Goal: Contribute content: Add original content to the website for others to see

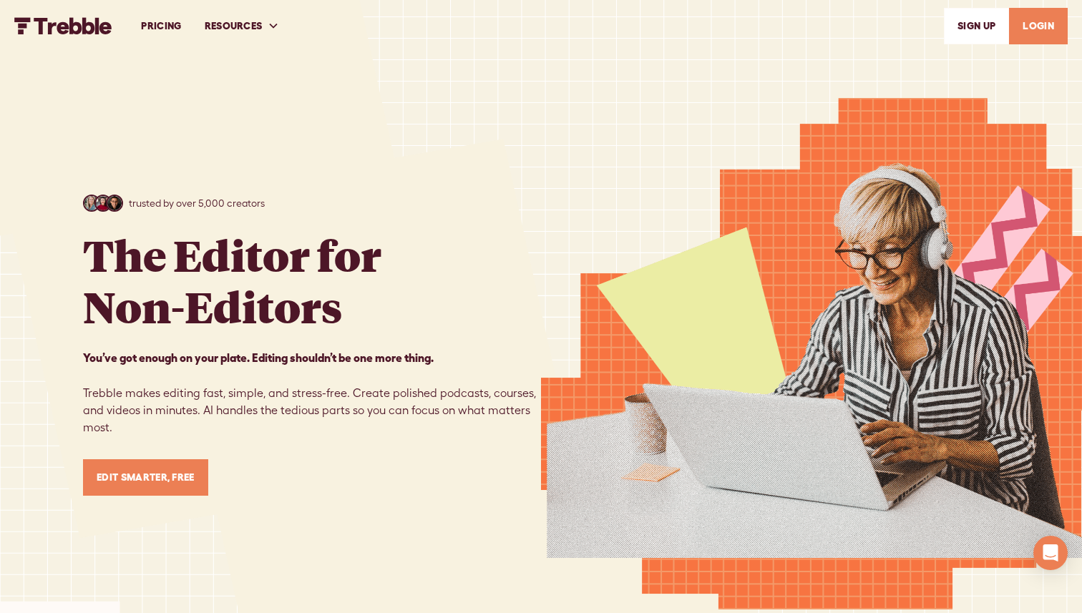
click at [1038, 28] on link "LOGIN" at bounding box center [1038, 26] width 59 height 36
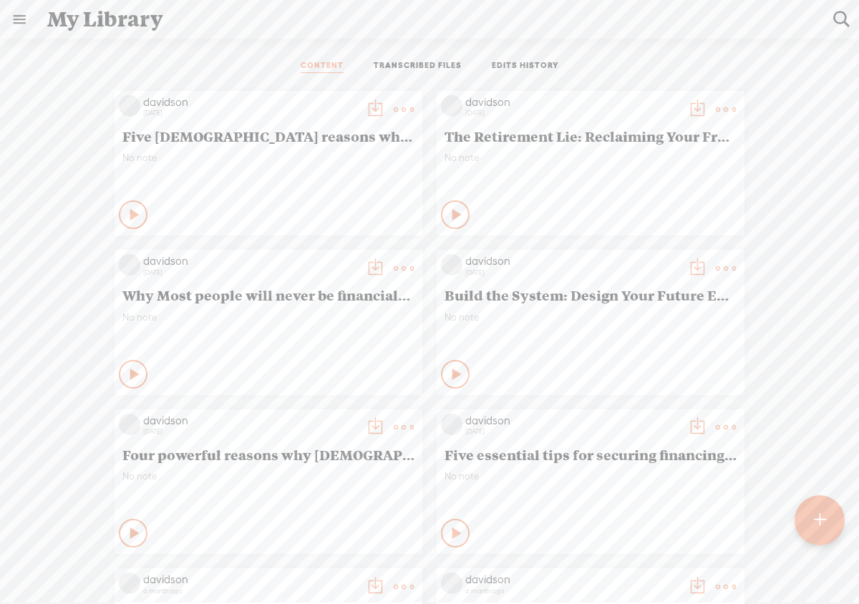
click at [817, 521] on t at bounding box center [819, 519] width 12 height 31
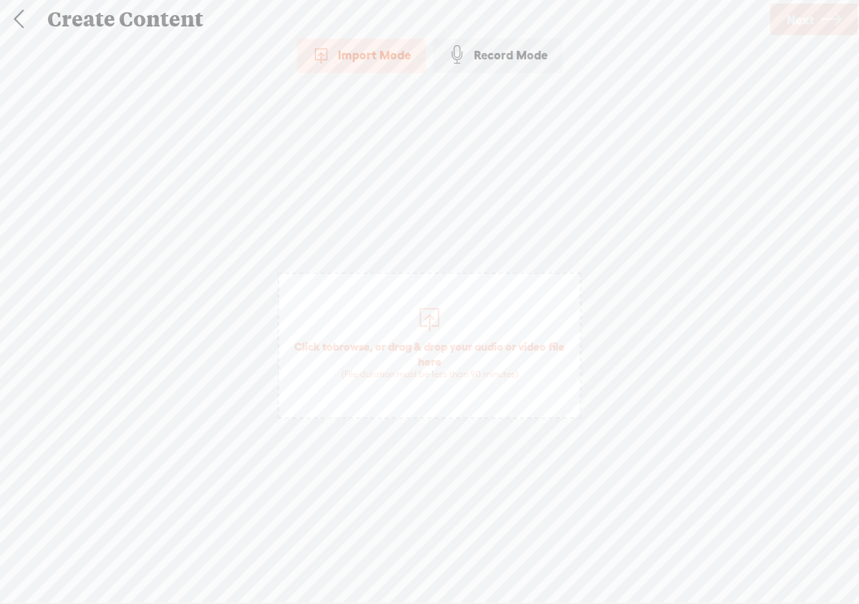
click at [434, 321] on div at bounding box center [429, 317] width 29 height 29
click at [793, 22] on span "Next" at bounding box center [799, 19] width 27 height 36
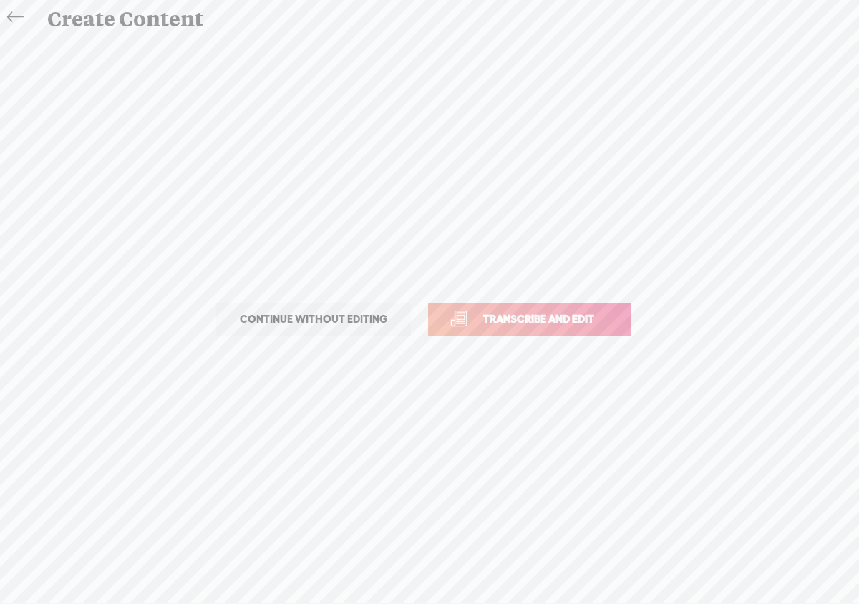
click at [531, 324] on span "Transcribe and edit" at bounding box center [538, 318] width 141 height 16
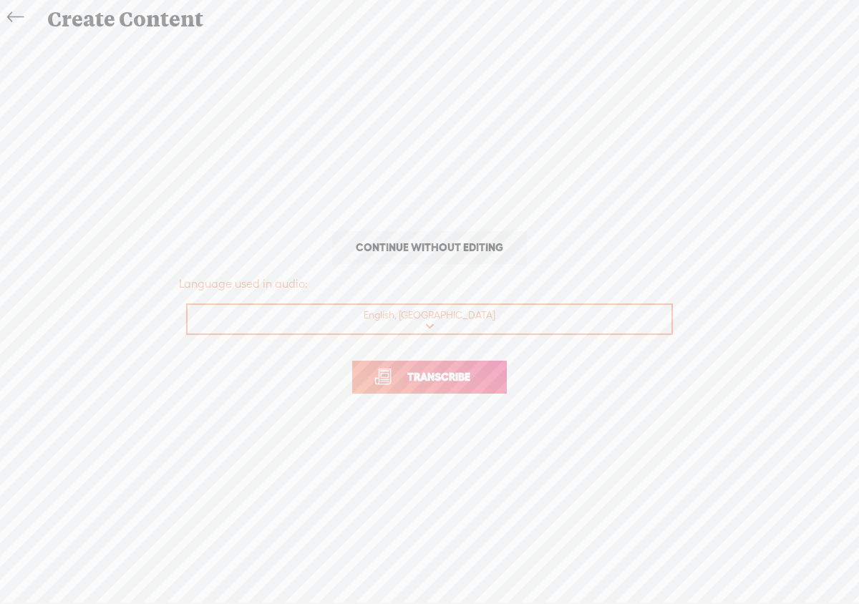
click at [464, 372] on span "Transcribe" at bounding box center [438, 376] width 93 height 16
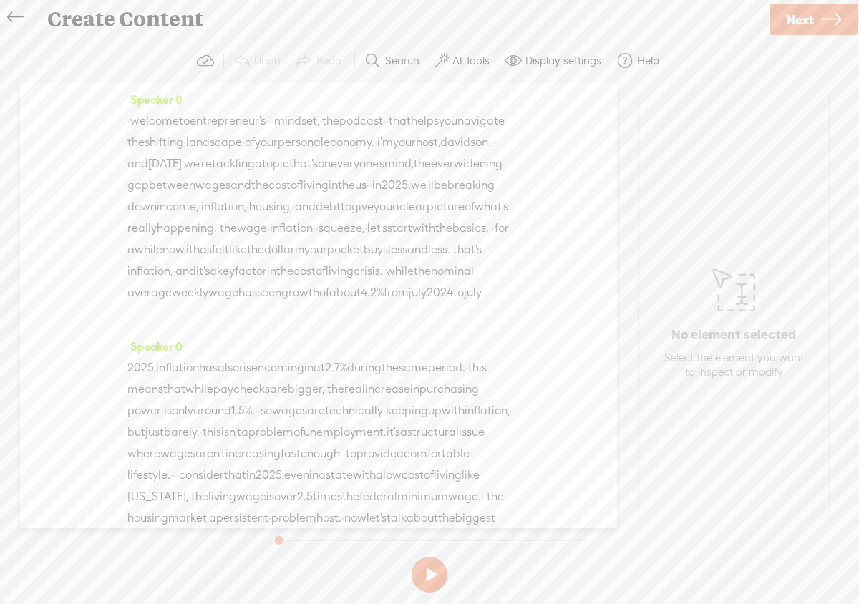
click at [428, 574] on button at bounding box center [429, 575] width 36 height 36
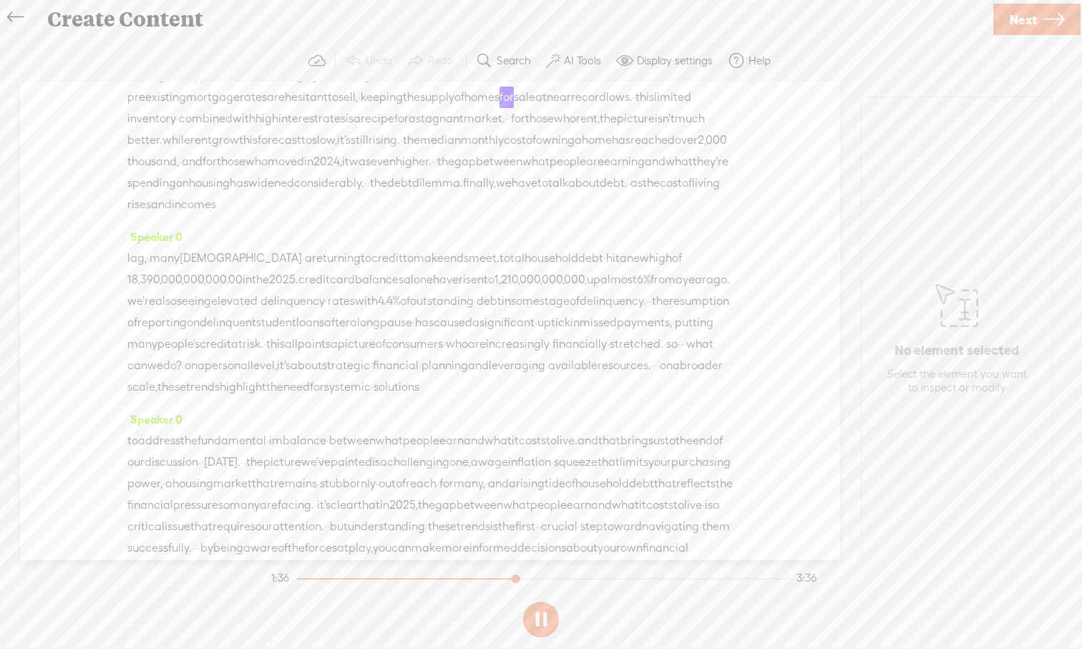
scroll to position [394, 0]
click at [567, 63] on label "AI Tools" at bounding box center [582, 61] width 37 height 14
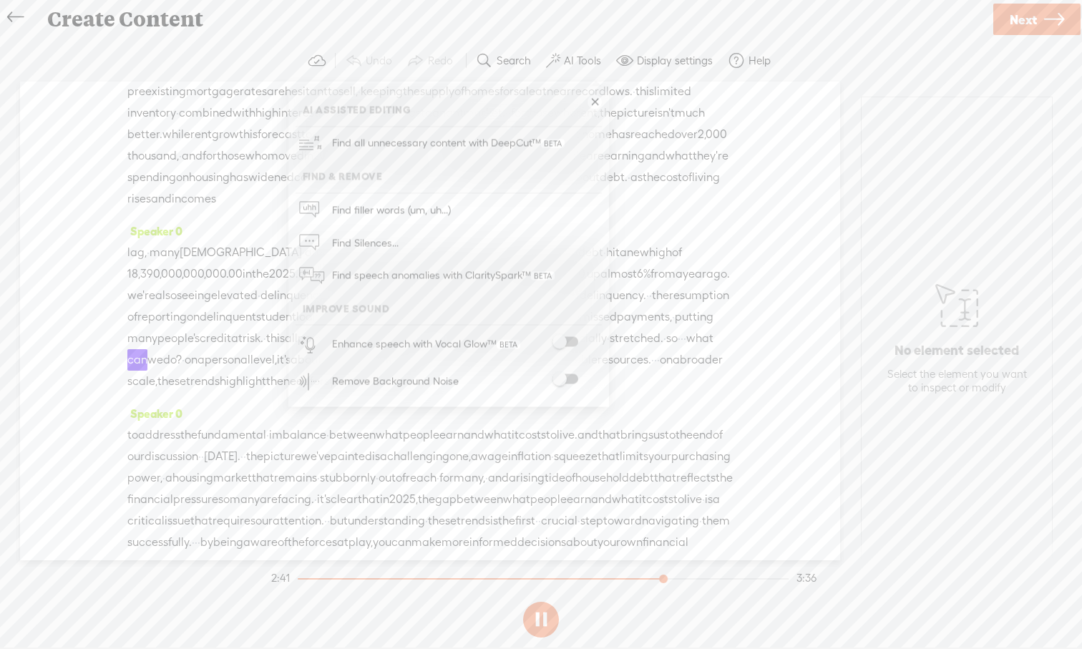
click at [577, 340] on span at bounding box center [565, 342] width 26 height 10
click at [573, 380] on span at bounding box center [565, 379] width 26 height 10
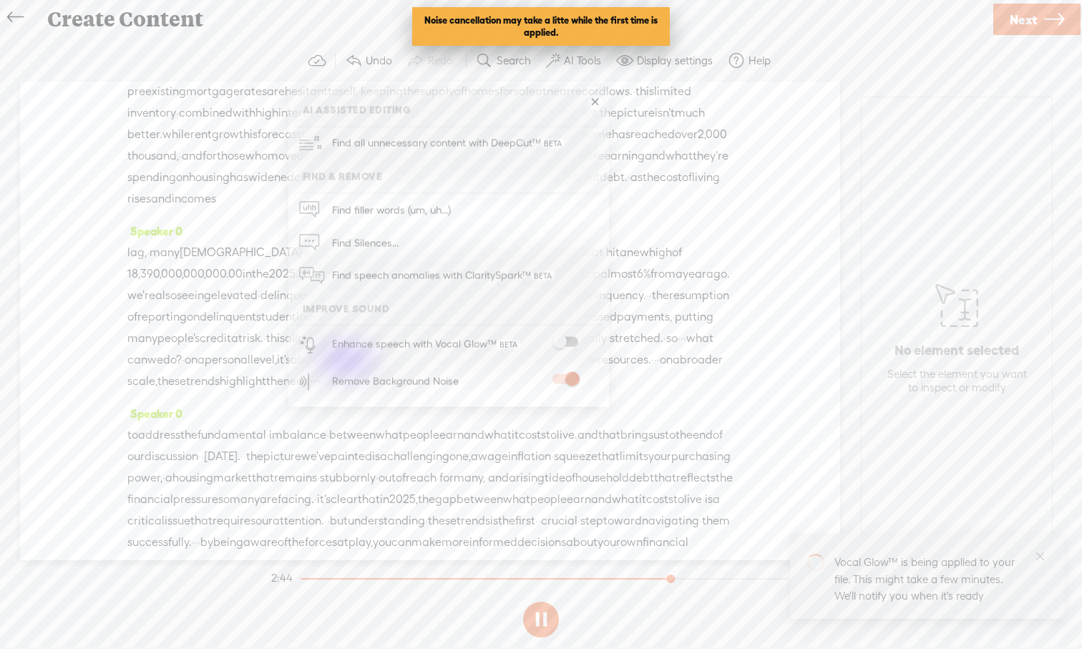
click at [727, 210] on div "average thirty year fixed rate mortgage hovering near 7%. · this has created a …" at bounding box center [429, 134] width 605 height 150
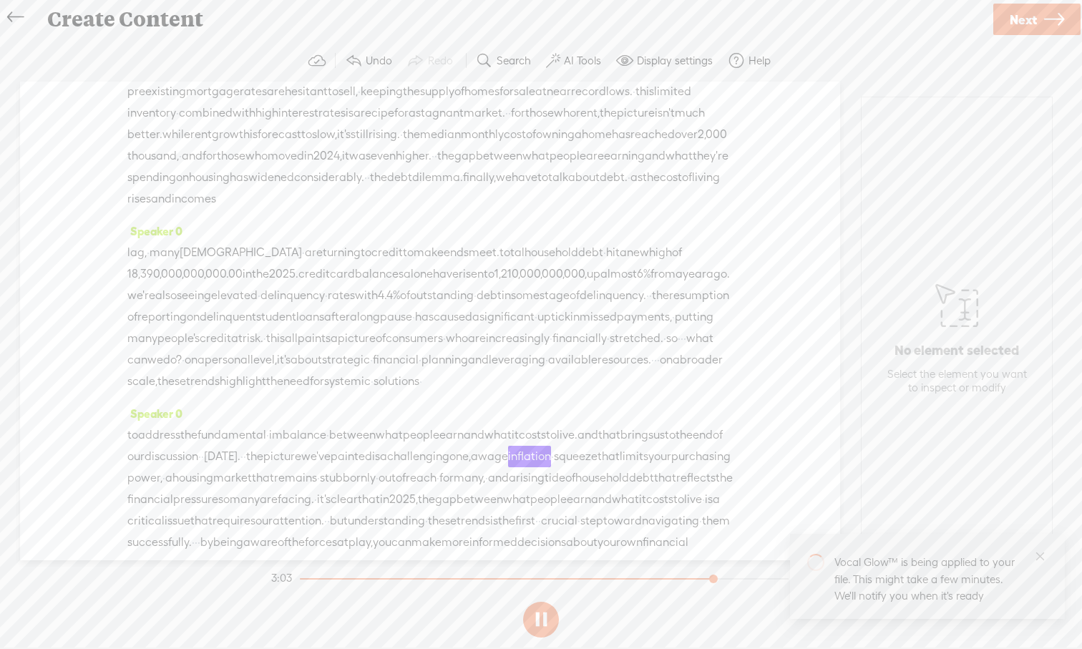
scroll to position [653, 0]
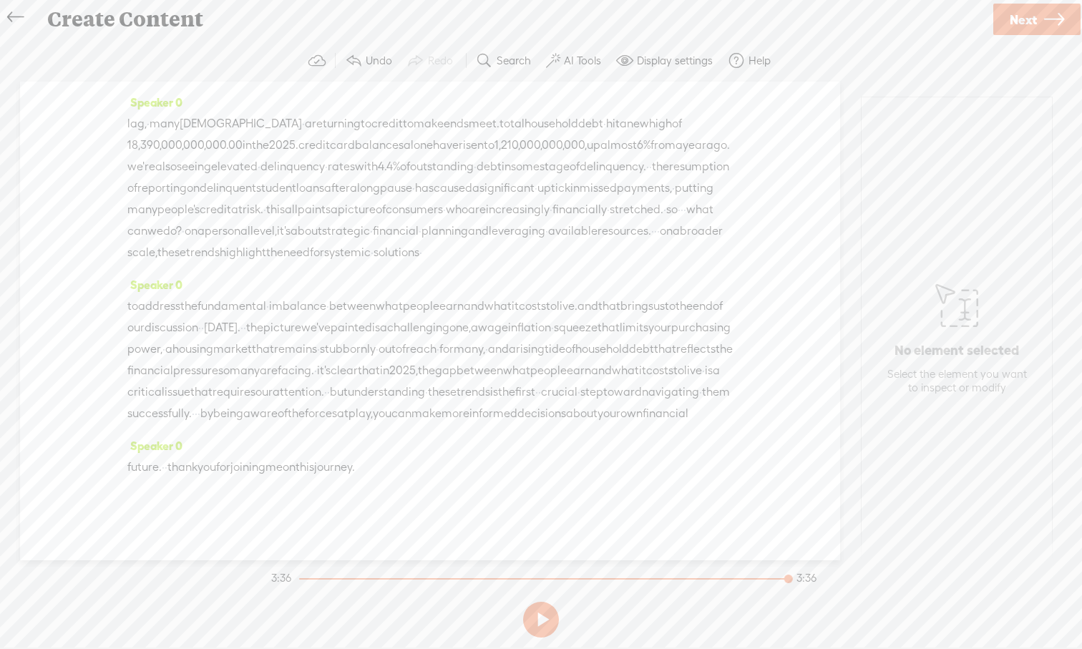
click at [539, 603] on button at bounding box center [541, 620] width 36 height 36
click at [858, 19] on icon at bounding box center [1054, 19] width 20 height 36
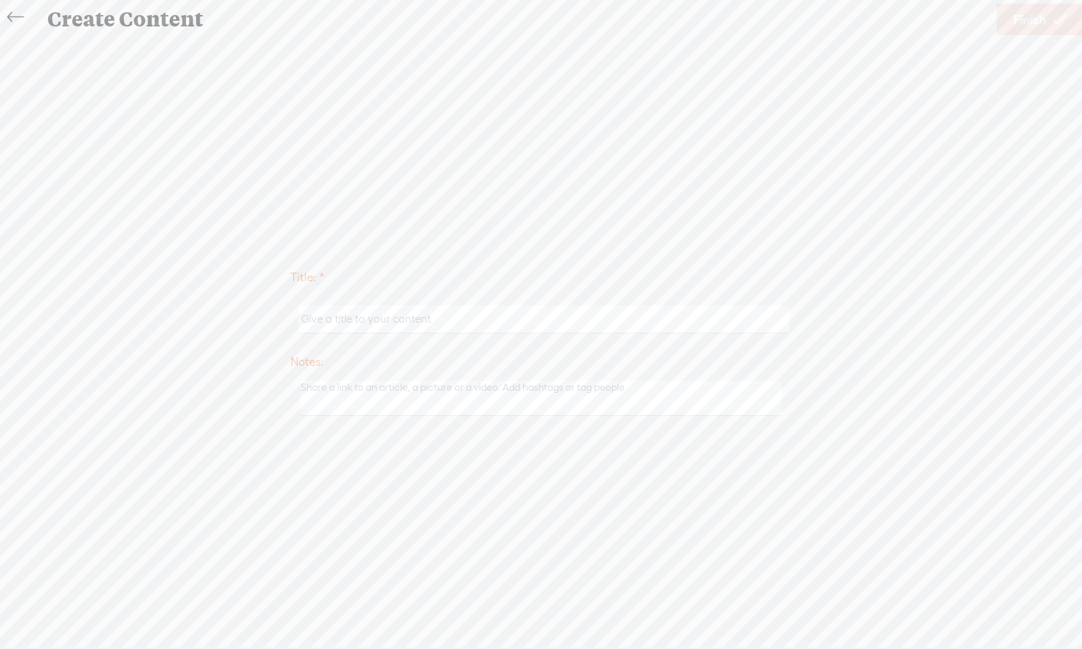
click at [509, 315] on input "text" at bounding box center [543, 319] width 490 height 28
paste input "gap between wages and the cost of living in the U.S. in [DATE]."
click at [300, 320] on input "gap between wages and the cost of living in the U.S. in [DATE]." at bounding box center [543, 319] width 490 height 28
type input "The gap between wages and the cost of living in the U.S. in [DATE]."
click at [858, 32] on span "Finish" at bounding box center [1029, 19] width 33 height 36
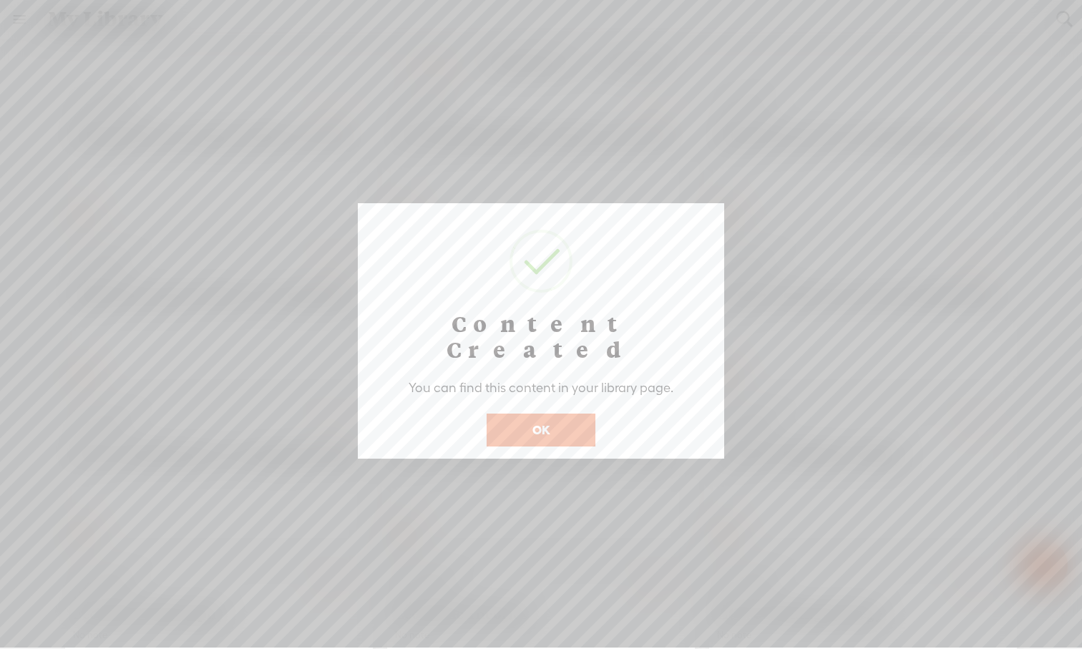
click at [524, 414] on button "OK" at bounding box center [540, 430] width 109 height 33
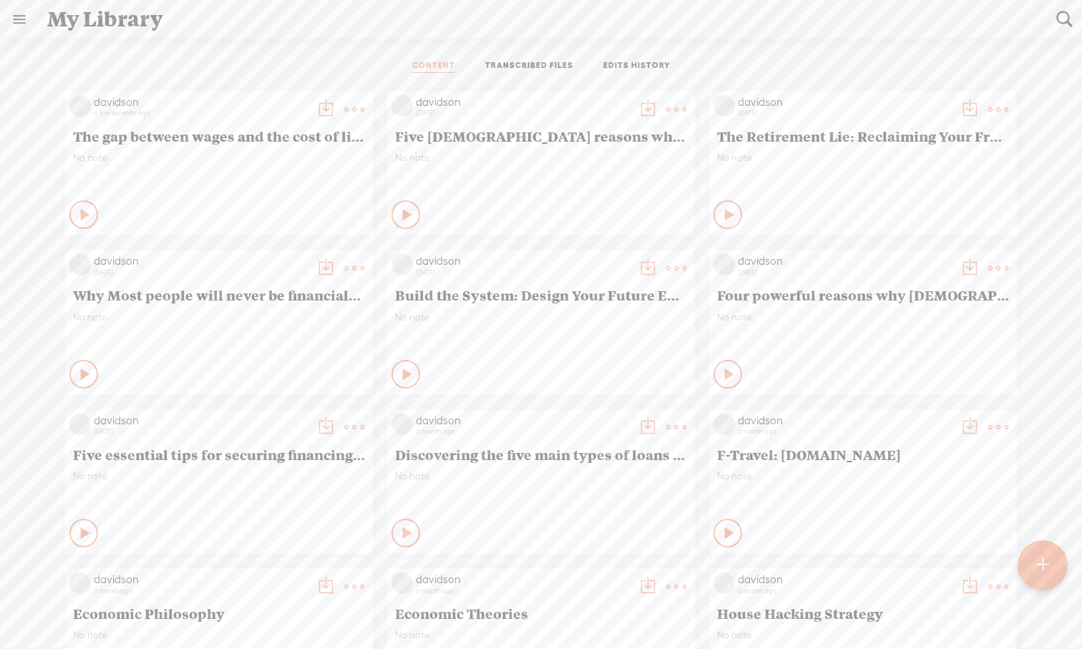
click at [86, 215] on icon at bounding box center [86, 214] width 14 height 14
click at [80, 212] on icon at bounding box center [84, 214] width 14 height 14
click at [359, 109] on t at bounding box center [354, 109] width 20 height 20
click at [286, 167] on link "Edit" at bounding box center [286, 157] width 143 height 33
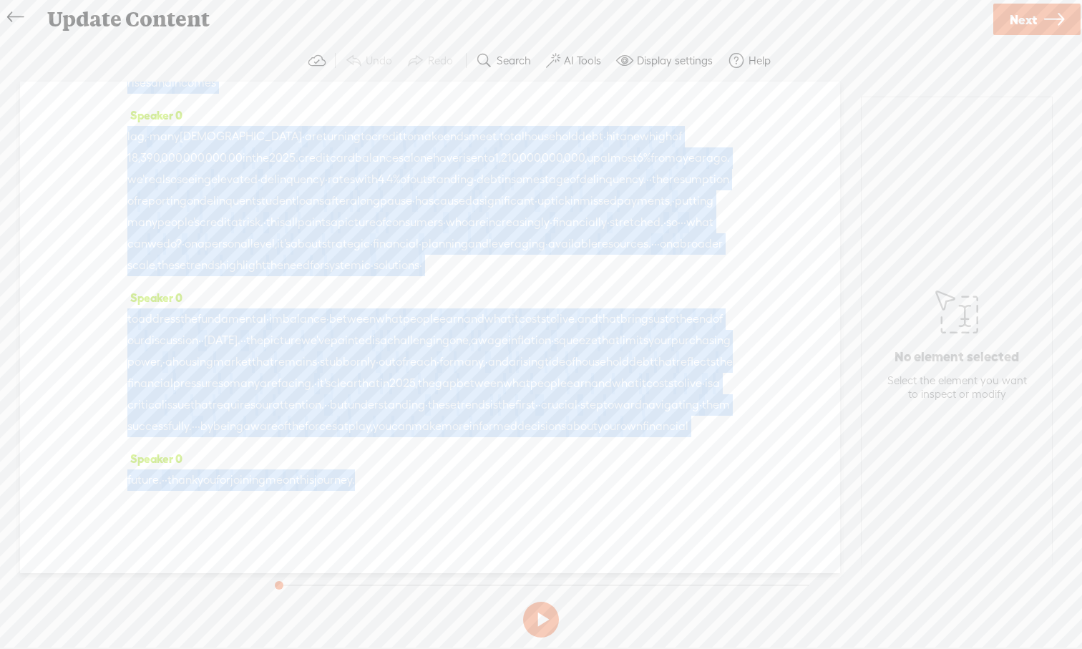
scroll to position [641, 0]
drag, startPoint x: 607, startPoint y: 544, endPoint x: 613, endPoint y: 617, distance: 73.2
click at [613, 603] on div "Trebble audio editor works best with Google Chrome or Firefox. Please switch yo…" at bounding box center [540, 341] width 1053 height 603
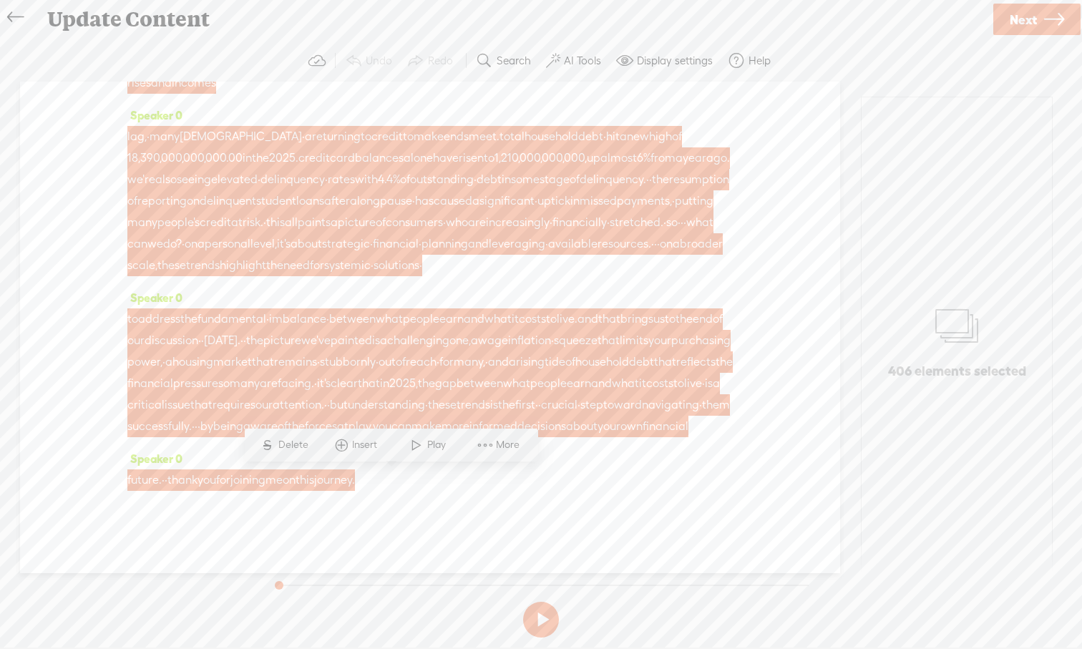
click at [469, 478] on div "future. · · thank you for joining me on this journey. ·" at bounding box center [429, 479] width 605 height 21
click at [355, 484] on span "journey." at bounding box center [334, 479] width 41 height 21
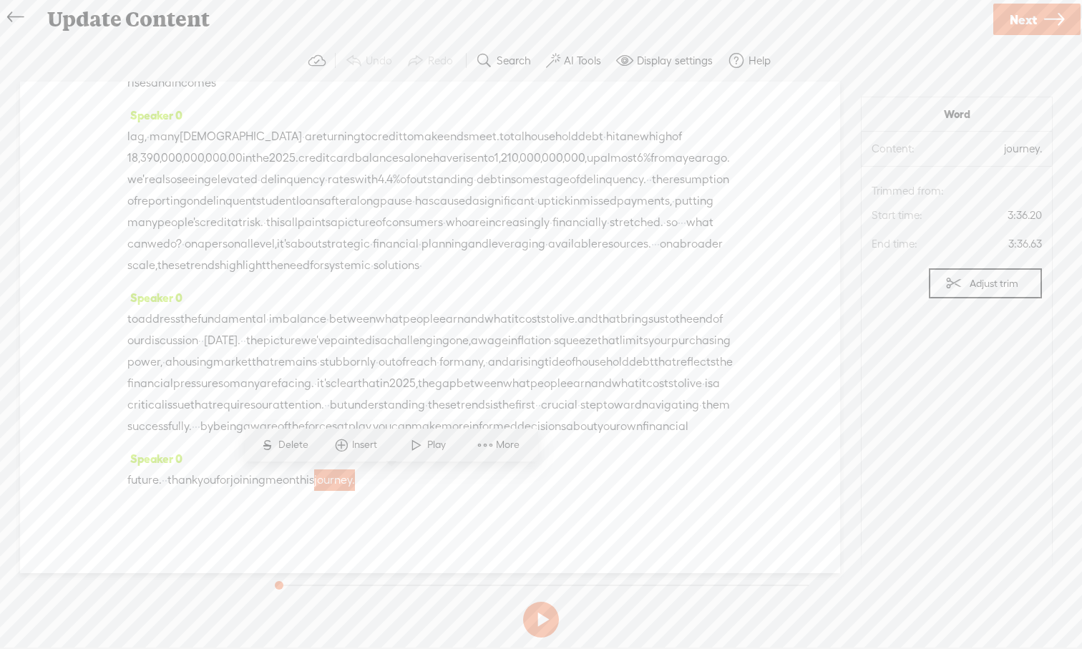
drag, startPoint x: 418, startPoint y: 481, endPoint x: 291, endPoint y: 480, distance: 126.6
click at [291, 480] on div "future. · · thank you for joining me on this journey. ·" at bounding box center [429, 479] width 605 height 21
click at [471, 494] on div "Speaker 0 future. · · thank you for joining me on this journey. ·" at bounding box center [429, 475] width 605 height 54
click at [355, 483] on span "journey." at bounding box center [334, 479] width 41 height 21
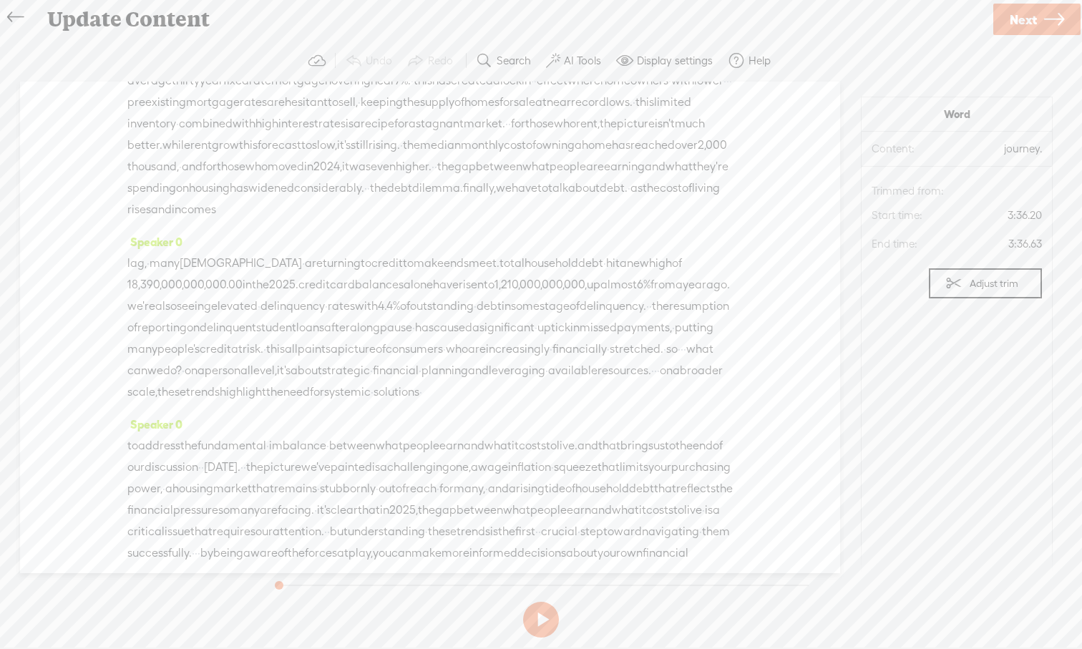
scroll to position [0, 0]
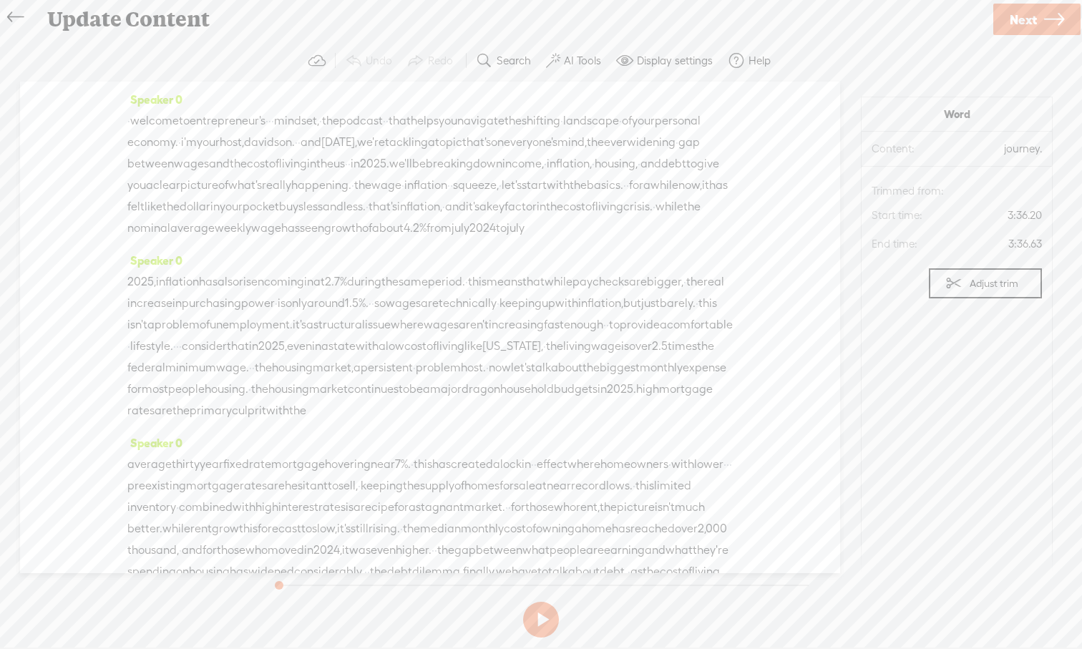
drag, startPoint x: 414, startPoint y: 479, endPoint x: 114, endPoint y: 17, distance: 550.3
click at [114, 17] on div "Update Content Use text-to-audio Use voice actor Record From This Browser Use p…" at bounding box center [541, 324] width 1082 height 649
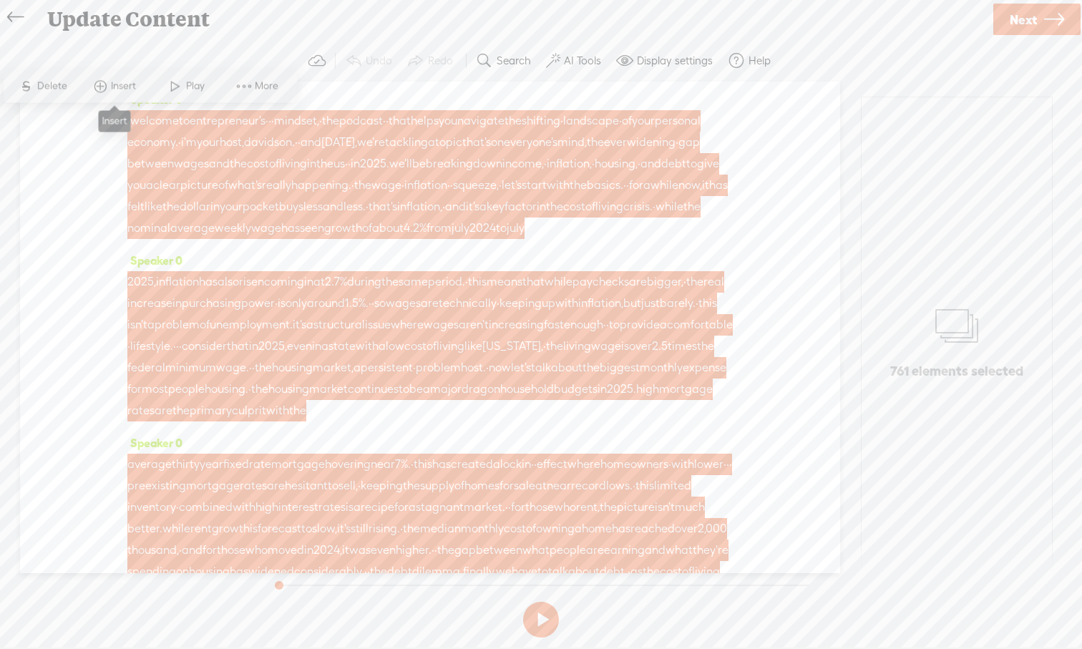
click at [100, 90] on span at bounding box center [99, 87] width 21 height 26
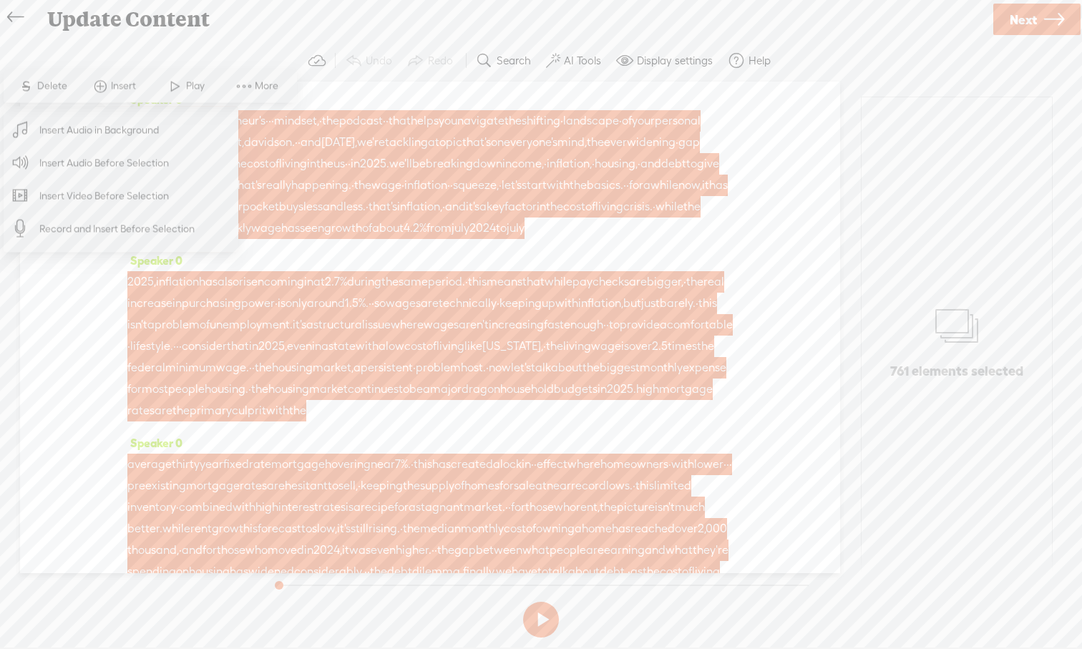
click at [105, 139] on span "Insert Audio in Background" at bounding box center [99, 130] width 176 height 32
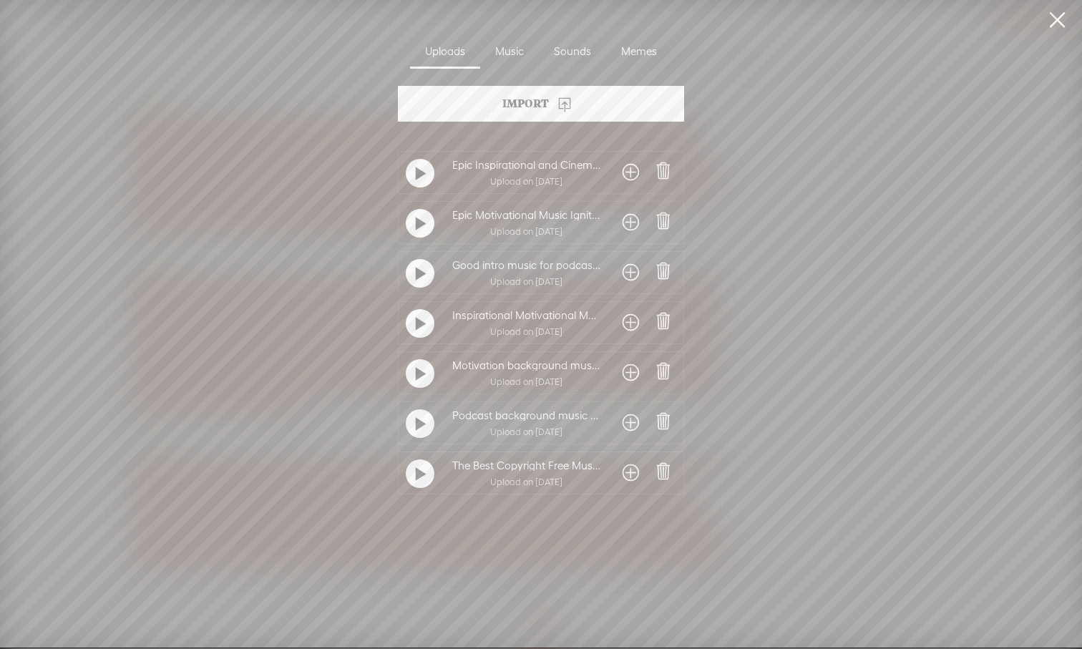
click at [416, 377] on t at bounding box center [421, 374] width 10 height 23
click at [415, 377] on t at bounding box center [420, 373] width 10 height 23
click at [424, 336] on div at bounding box center [420, 323] width 36 height 36
click at [422, 330] on div at bounding box center [420, 323] width 29 height 29
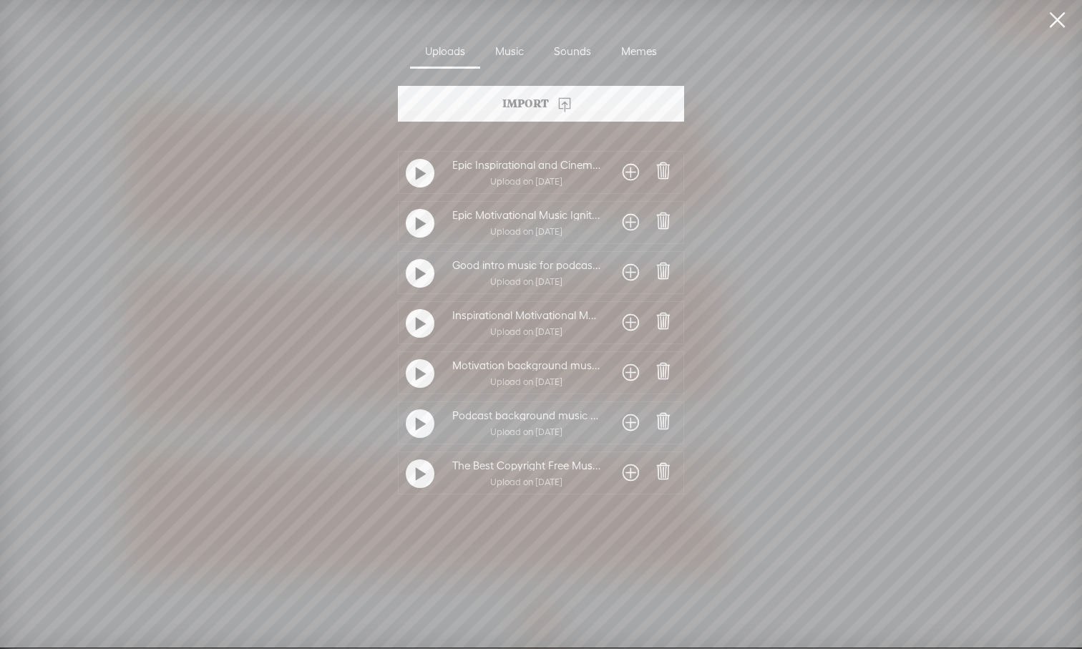
click at [421, 276] on t at bounding box center [421, 274] width 10 height 23
click at [421, 231] on t at bounding box center [421, 223] width 10 height 23
click at [420, 180] on t at bounding box center [421, 173] width 10 height 23
click at [416, 323] on t at bounding box center [421, 324] width 10 height 23
click at [631, 323] on span at bounding box center [630, 322] width 16 height 23
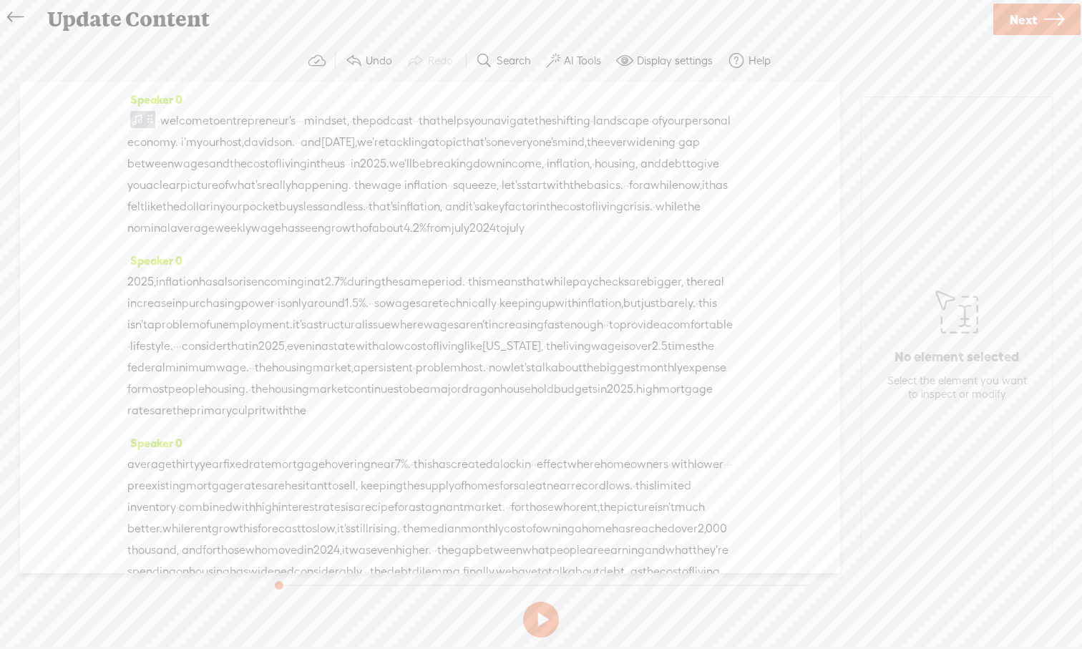
click at [545, 603] on button at bounding box center [541, 620] width 36 height 36
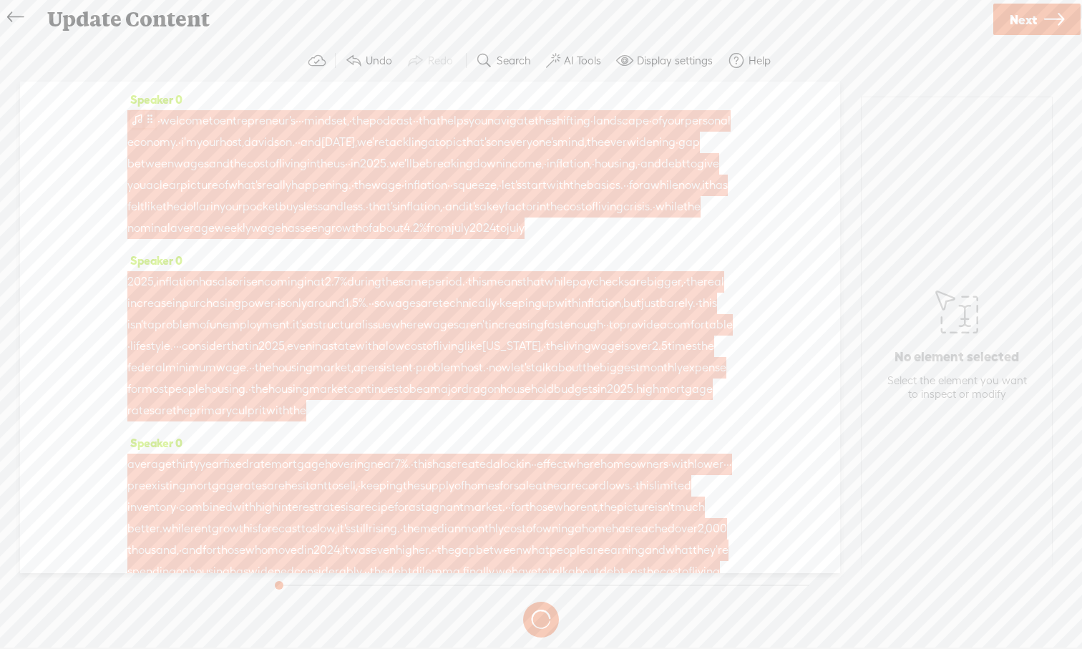
click at [148, 123] on span at bounding box center [150, 119] width 11 height 17
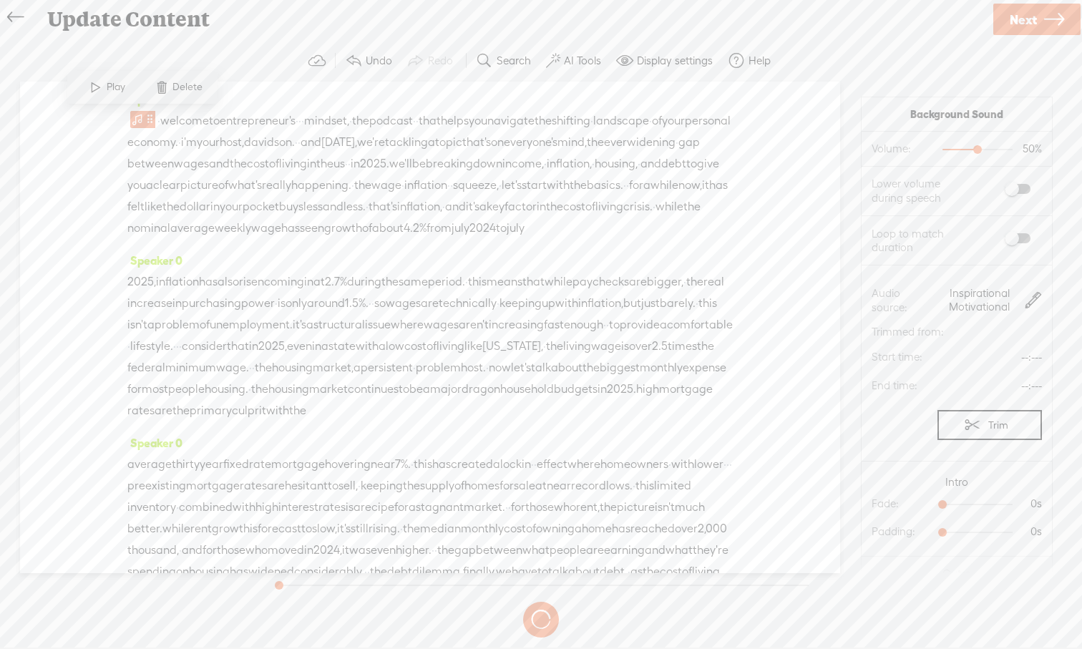
click at [858, 190] on span at bounding box center [1017, 189] width 26 height 10
click at [858, 188] on span at bounding box center [1017, 189] width 26 height 10
drag, startPoint x: 1018, startPoint y: 188, endPoint x: 1047, endPoint y: 191, distance: 29.5
click at [858, 191] on section "Lower volume during speech" at bounding box center [956, 191] width 190 height 49
drag, startPoint x: 1018, startPoint y: 187, endPoint x: 1037, endPoint y: 187, distance: 18.6
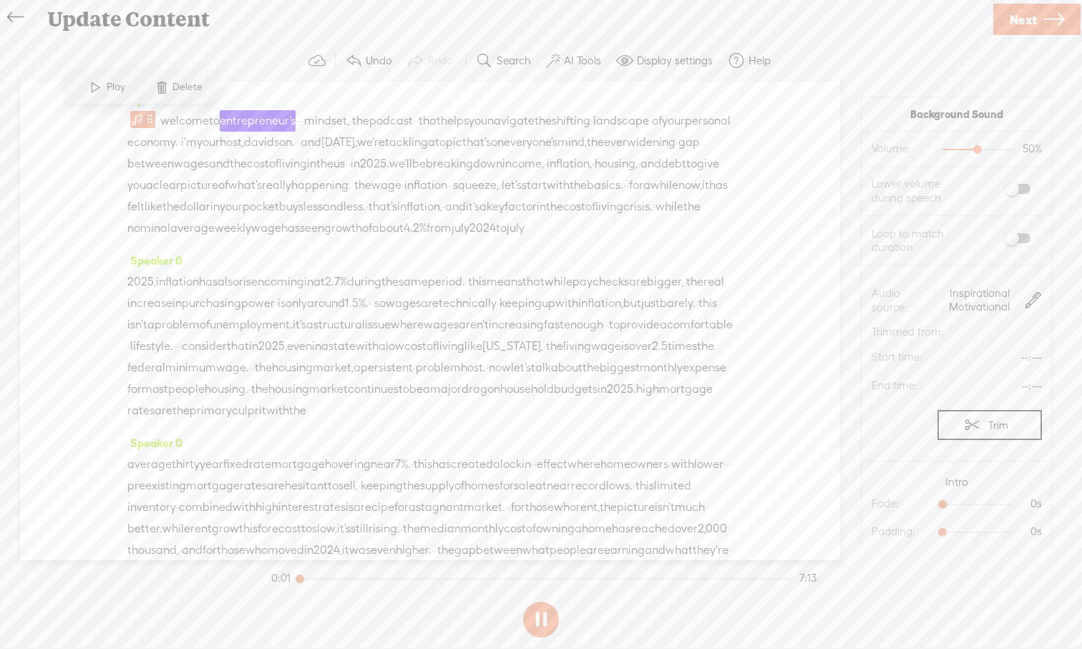
click at [858, 187] on label at bounding box center [1002, 189] width 77 height 24
click at [545, 603] on button at bounding box center [541, 620] width 36 height 36
click at [858, 241] on span at bounding box center [1017, 238] width 26 height 10
drag, startPoint x: 945, startPoint y: 504, endPoint x: 988, endPoint y: 505, distance: 42.9
click at [858, 505] on div at bounding box center [985, 505] width 33 height 33
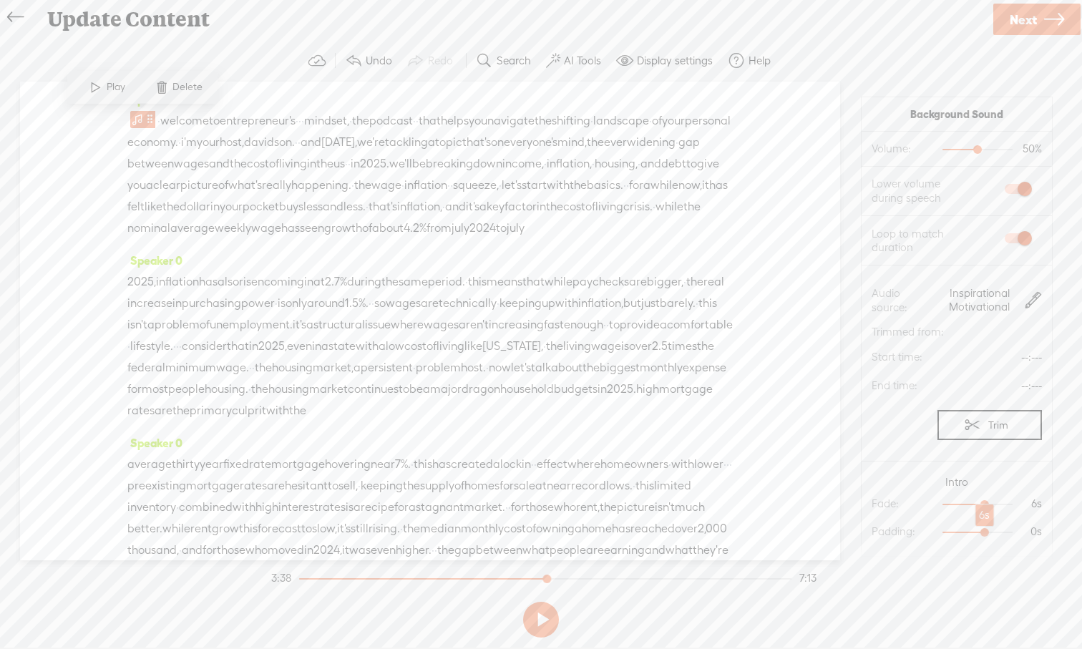
drag, startPoint x: 943, startPoint y: 534, endPoint x: 984, endPoint y: 532, distance: 40.8
click at [858, 532] on div at bounding box center [985, 533] width 33 height 33
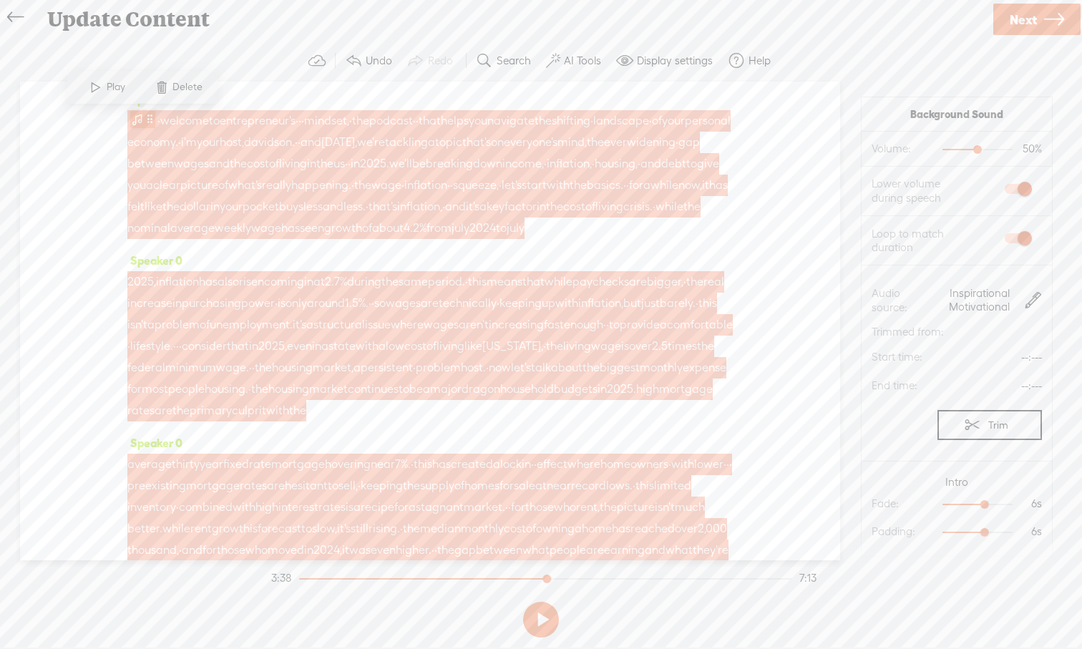
click at [147, 124] on span at bounding box center [150, 119] width 11 height 17
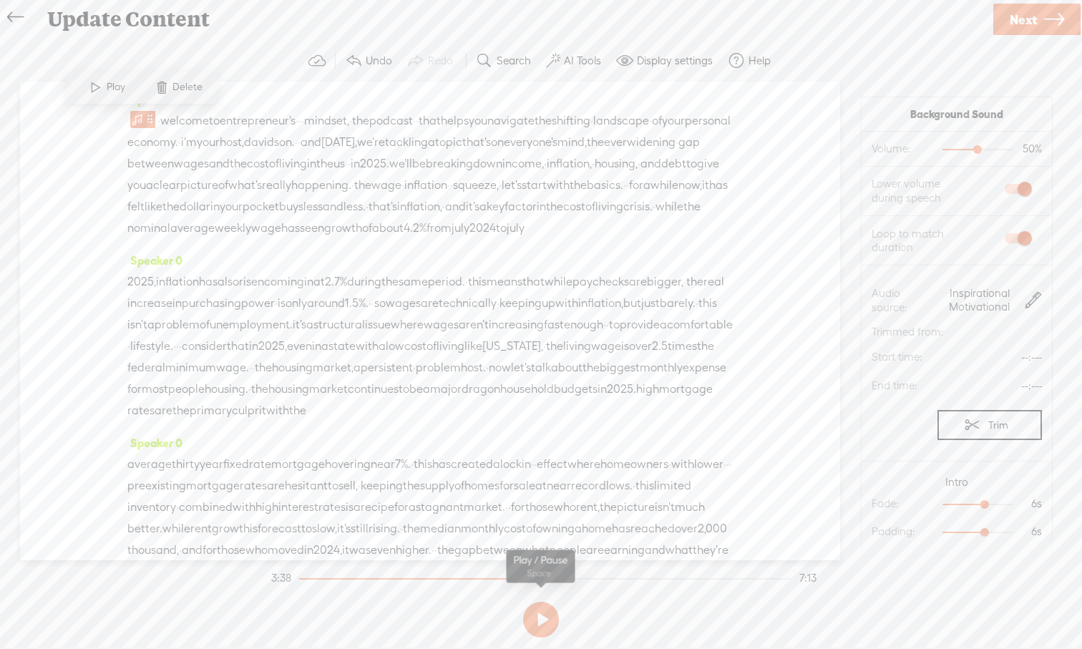
click at [548, 603] on button at bounding box center [541, 620] width 36 height 36
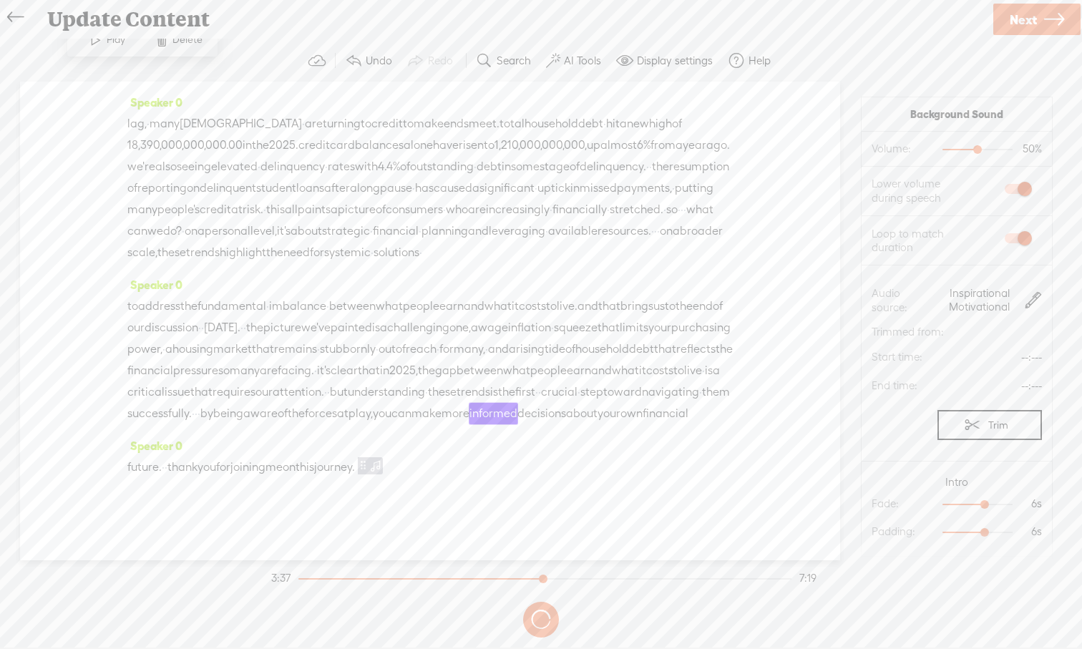
scroll to position [653, 0]
click at [304, 578] on div at bounding box center [301, 578] width 5 height 1
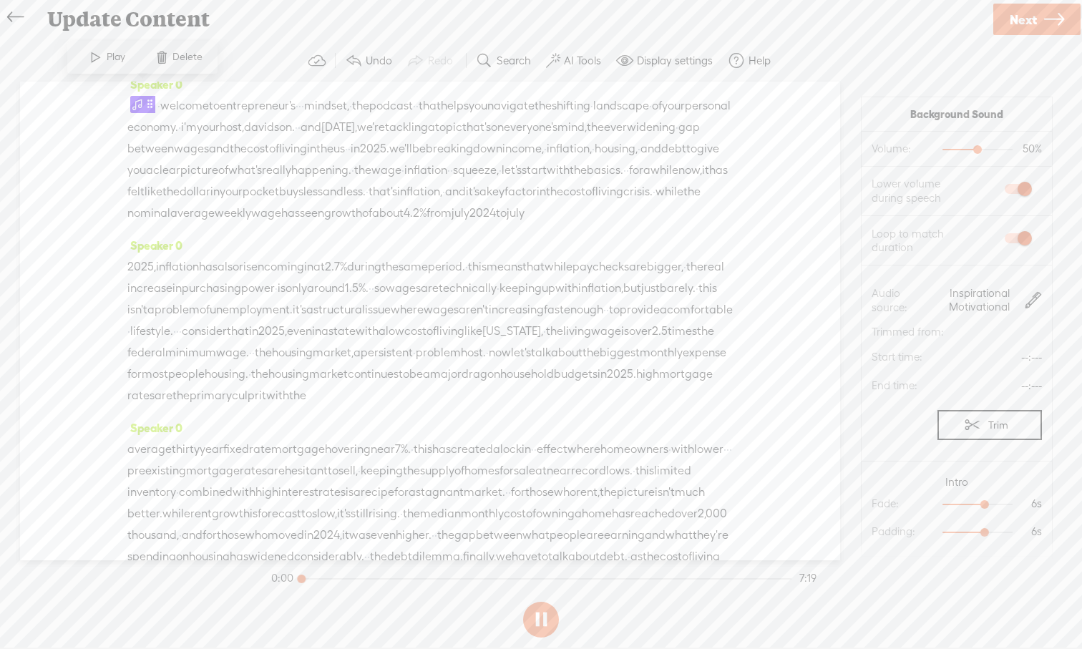
scroll to position [0, 0]
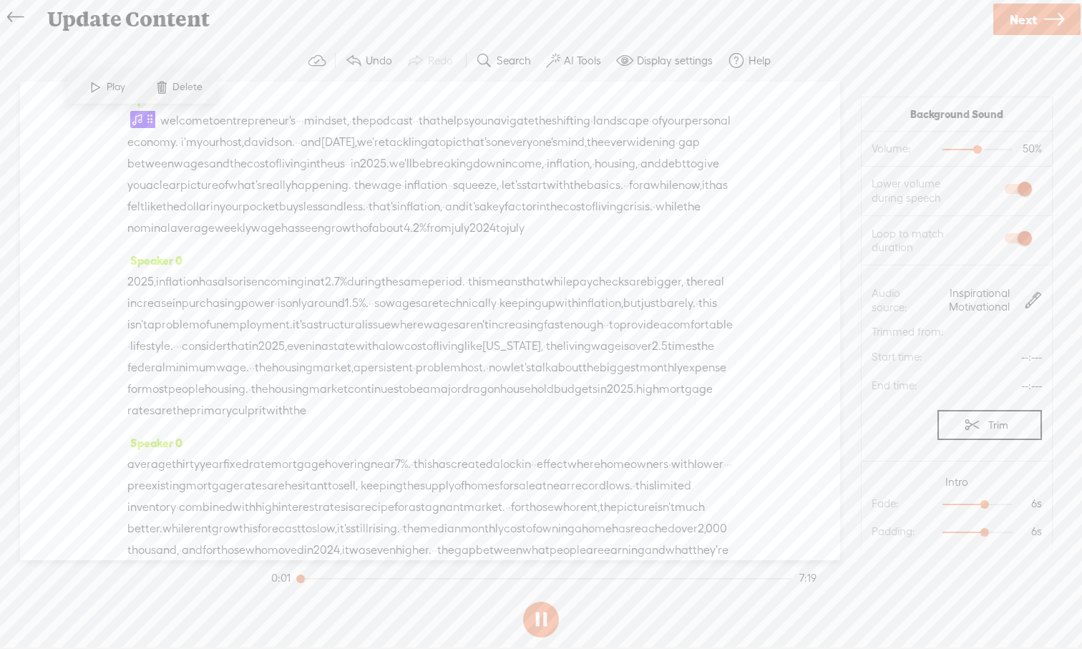
click at [542, 603] on button at bounding box center [541, 620] width 36 height 36
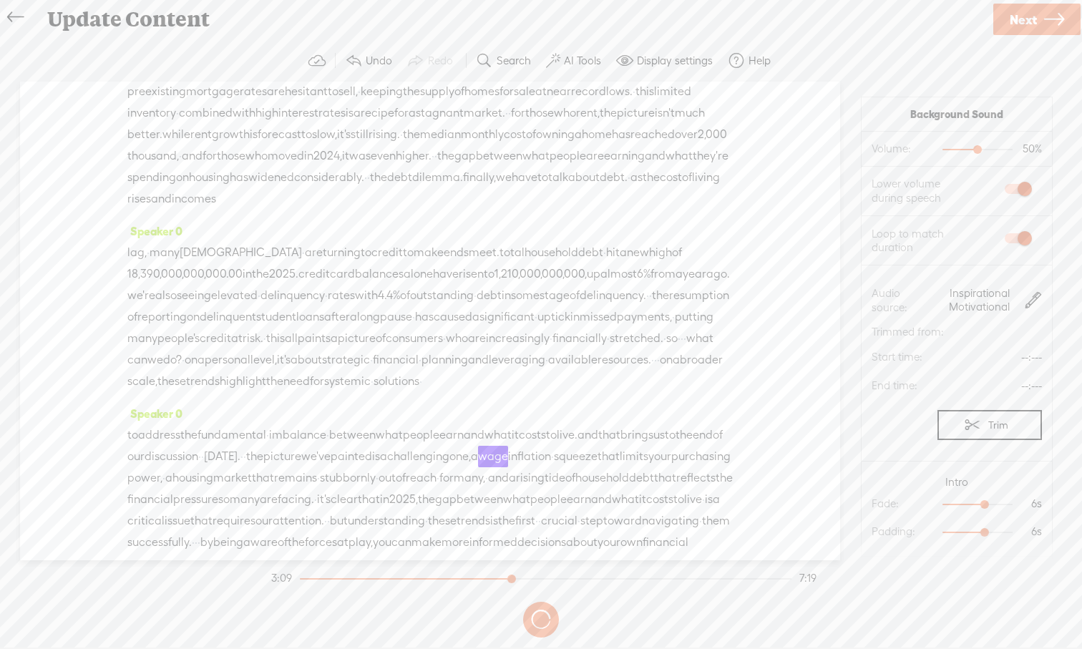
scroll to position [653, 0]
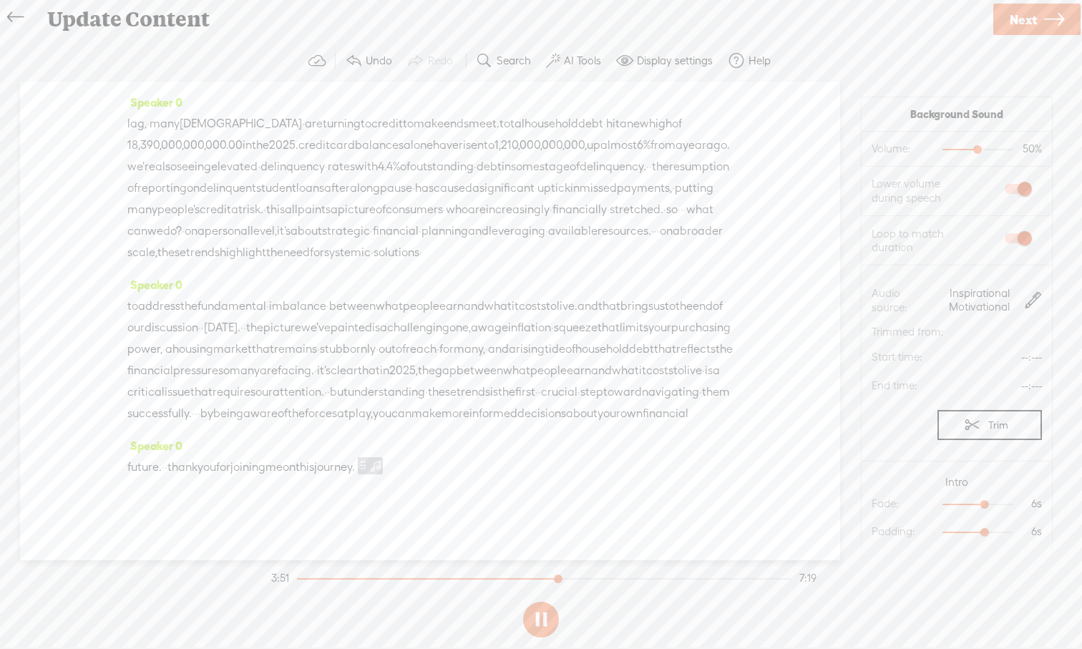
click at [858, 25] on icon at bounding box center [1054, 19] width 20 height 36
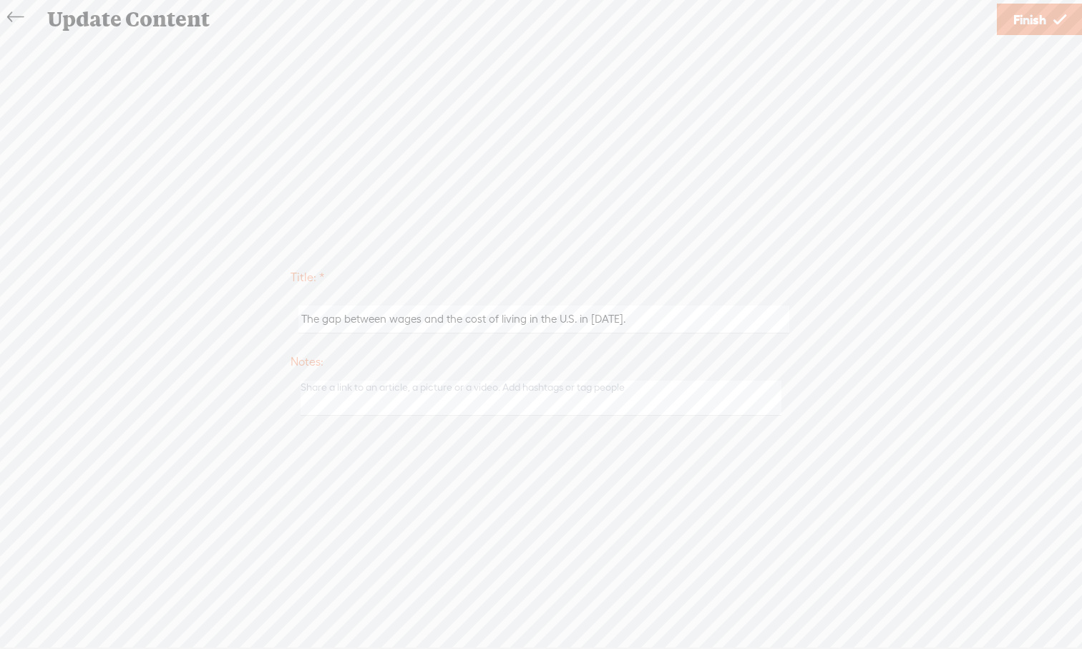
click at [858, 26] on span "Finish" at bounding box center [1029, 19] width 33 height 36
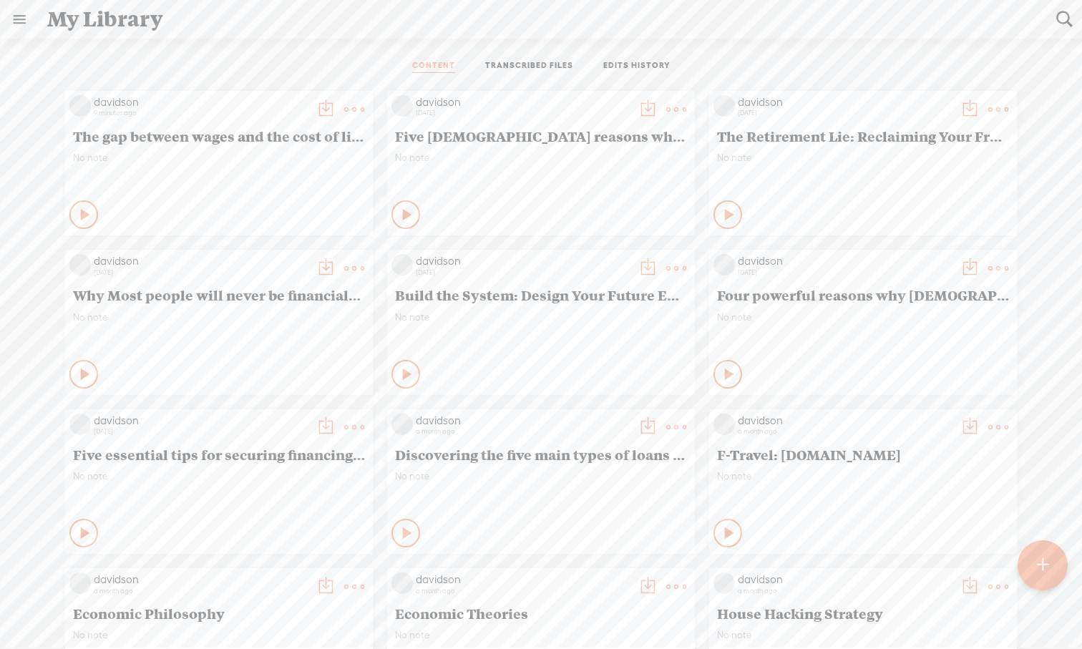
click at [79, 211] on icon at bounding box center [86, 214] width 14 height 14
click at [82, 212] on icon at bounding box center [84, 214] width 14 height 14
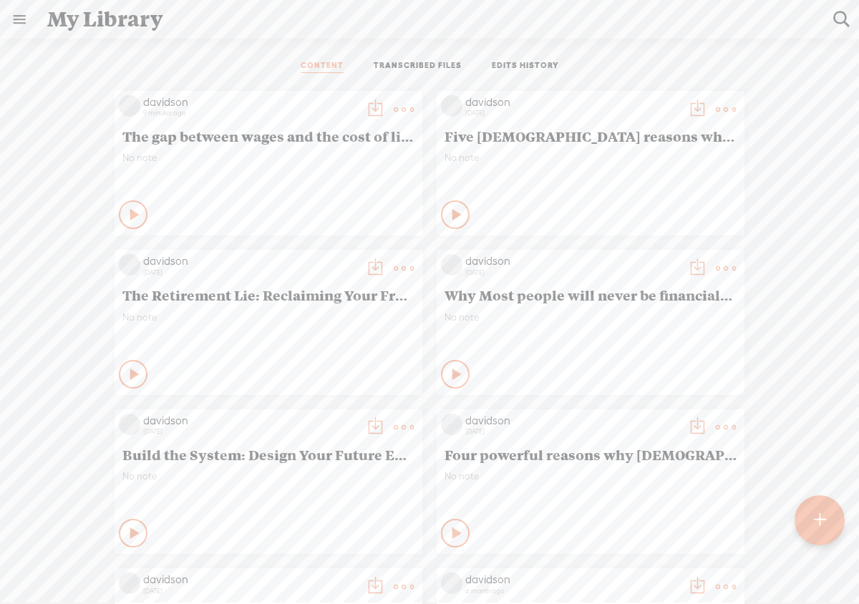
click at [396, 107] on t at bounding box center [403, 109] width 20 height 20
click at [337, 165] on link "Edit" at bounding box center [335, 157] width 143 height 33
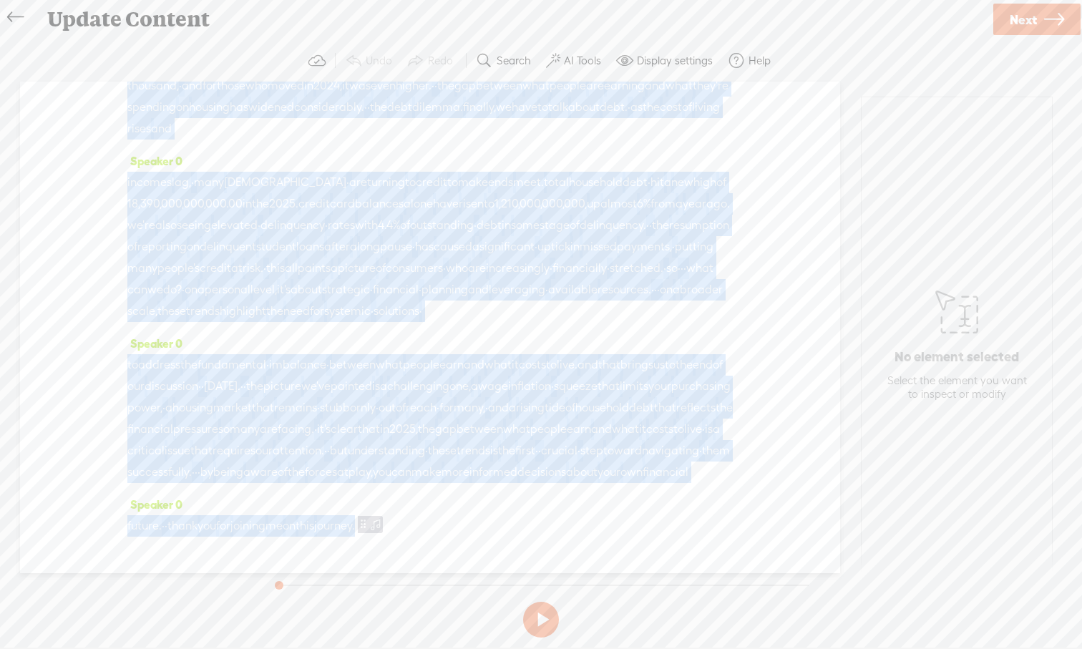
scroll to position [641, 0]
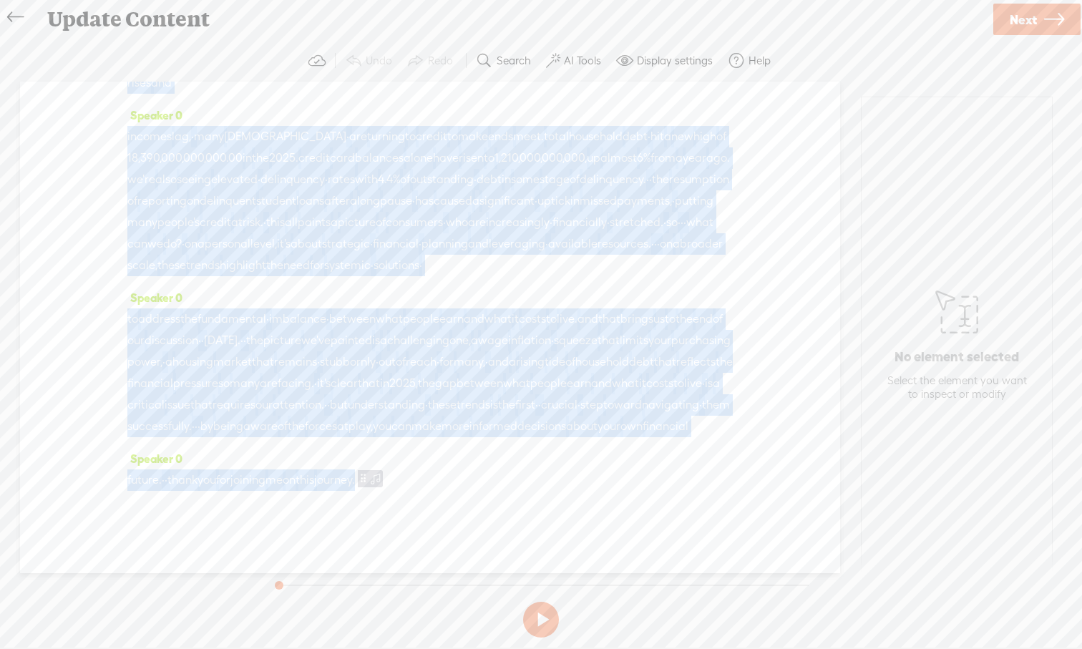
drag, startPoint x: 591, startPoint y: 503, endPoint x: 602, endPoint y: 588, distance: 85.9
click at [602, 588] on div "Trebble audio editor works best with Google Chrome or Firefox. Please switch yo…" at bounding box center [540, 341] width 1053 height 603
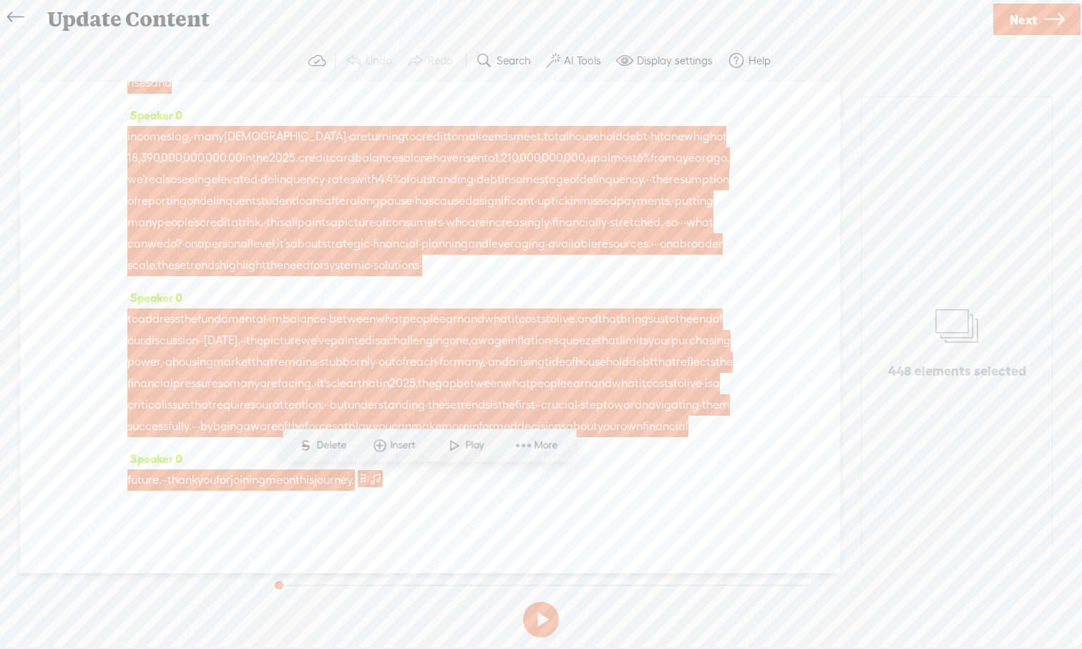
click at [610, 460] on div "Speaker 0 future. · · thank you for joining me on this journey. ·" at bounding box center [429, 475] width 605 height 54
click at [535, 394] on span "first" at bounding box center [525, 404] width 20 height 21
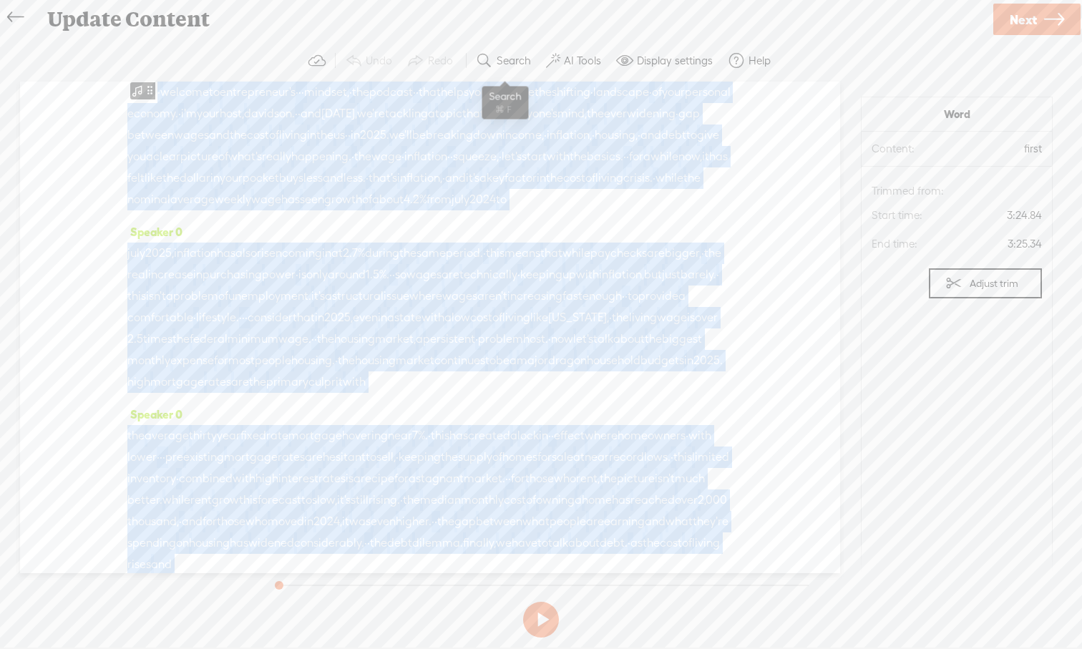
scroll to position [0, 0]
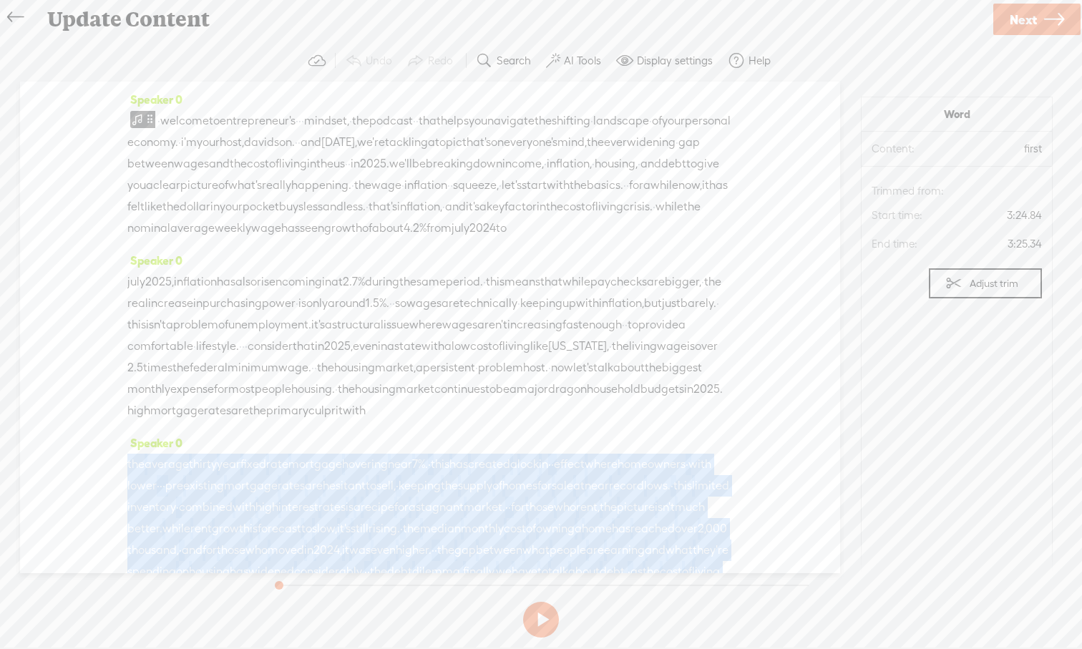
drag, startPoint x: 532, startPoint y: 197, endPoint x: 604, endPoint y: 448, distance: 261.1
click at [604, 448] on div "Speaker 0 · welcome to entrepreneur's · · · mindset, · the podcast · · that hel…" at bounding box center [430, 327] width 820 height 491
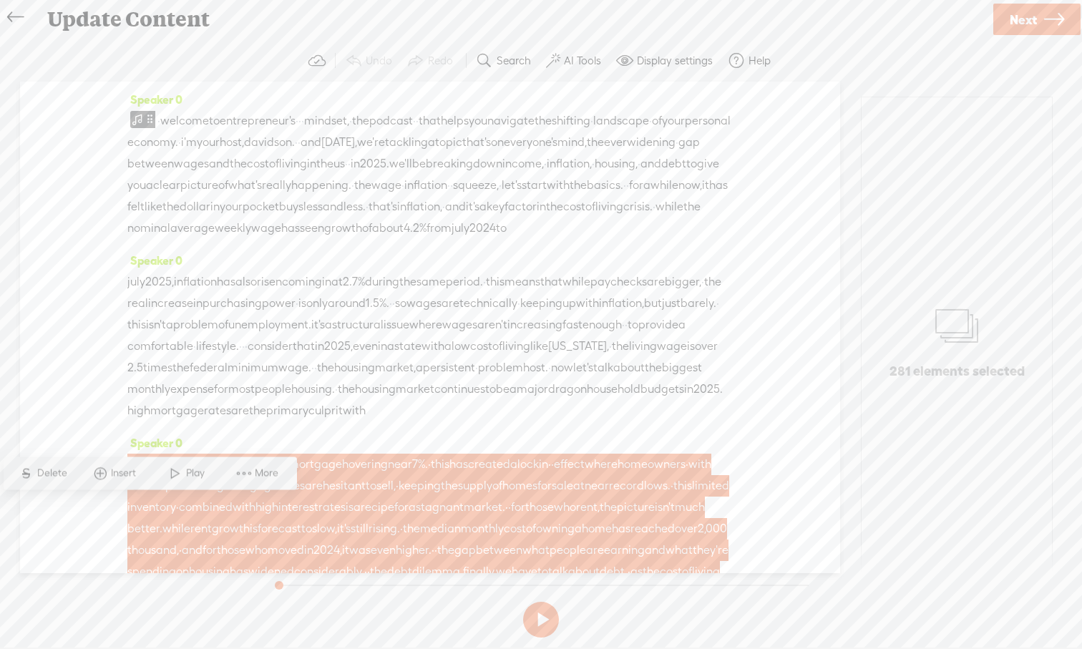
click at [603, 432] on div "Speaker 0 [DATE], inflation has also risen coming in at 2.7% during the same pe…" at bounding box center [429, 341] width 605 height 182
click at [585, 475] on span "effect" at bounding box center [569, 464] width 31 height 21
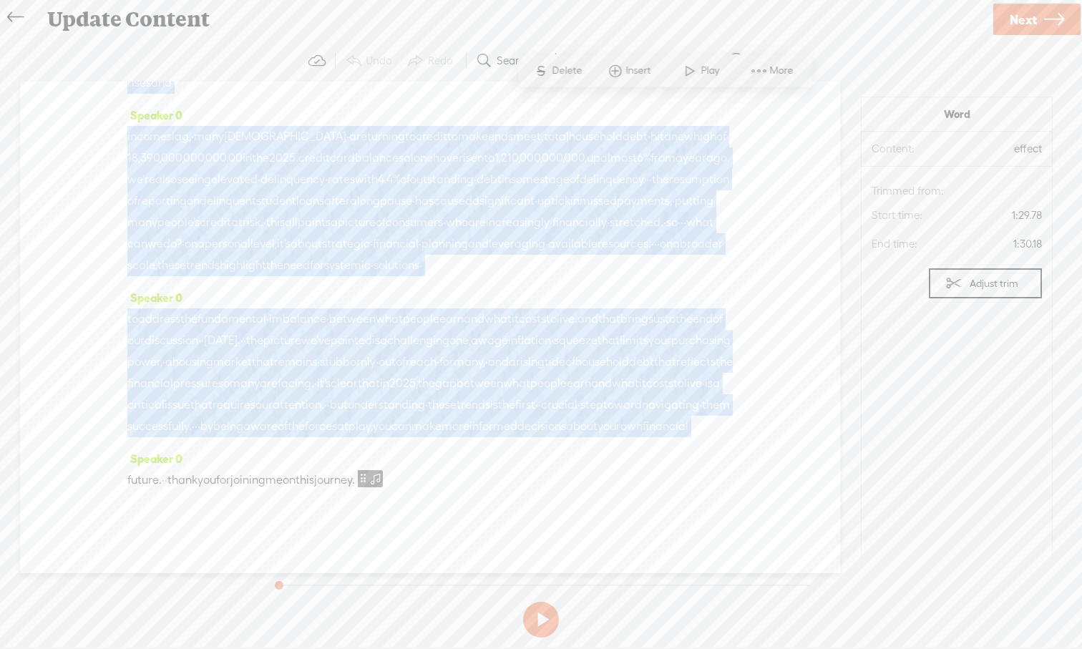
drag, startPoint x: 647, startPoint y: 536, endPoint x: 646, endPoint y: 559, distance: 23.7
click at [646, 565] on div "Speaker 0 · welcome to entrepreneur's · · · mindset, · the podcast · · that hel…" at bounding box center [430, 327] width 820 height 491
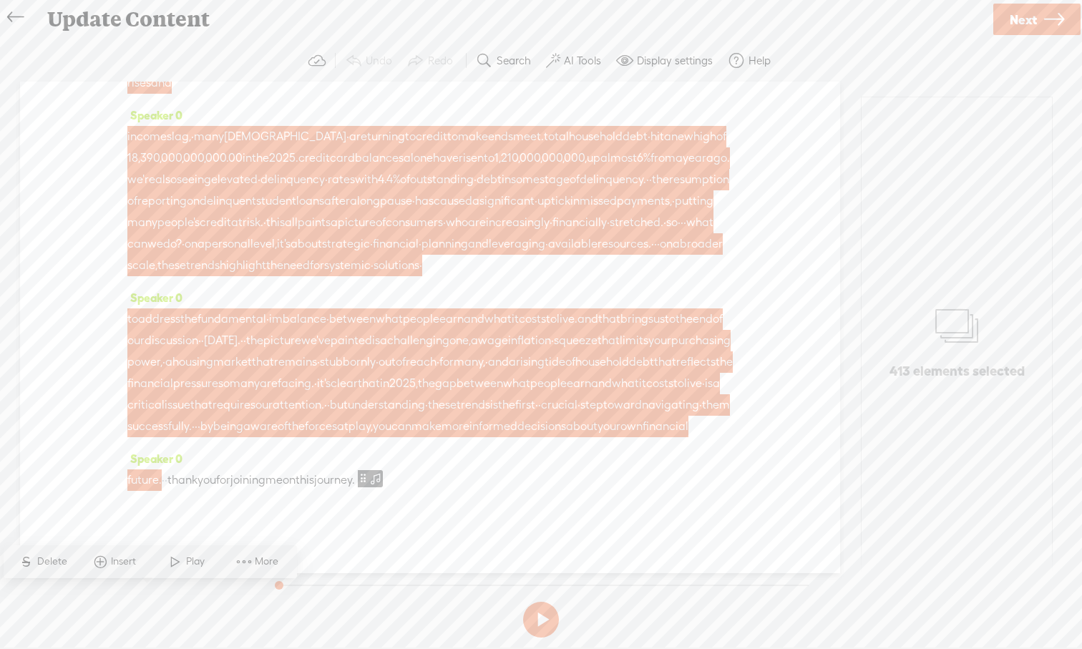
click at [777, 388] on div "Speaker 0 · welcome to entrepreneur's · · · mindset, · the podcast · · that hel…" at bounding box center [430, 327] width 820 height 491
click at [147, 255] on span "can" at bounding box center [137, 243] width 20 height 21
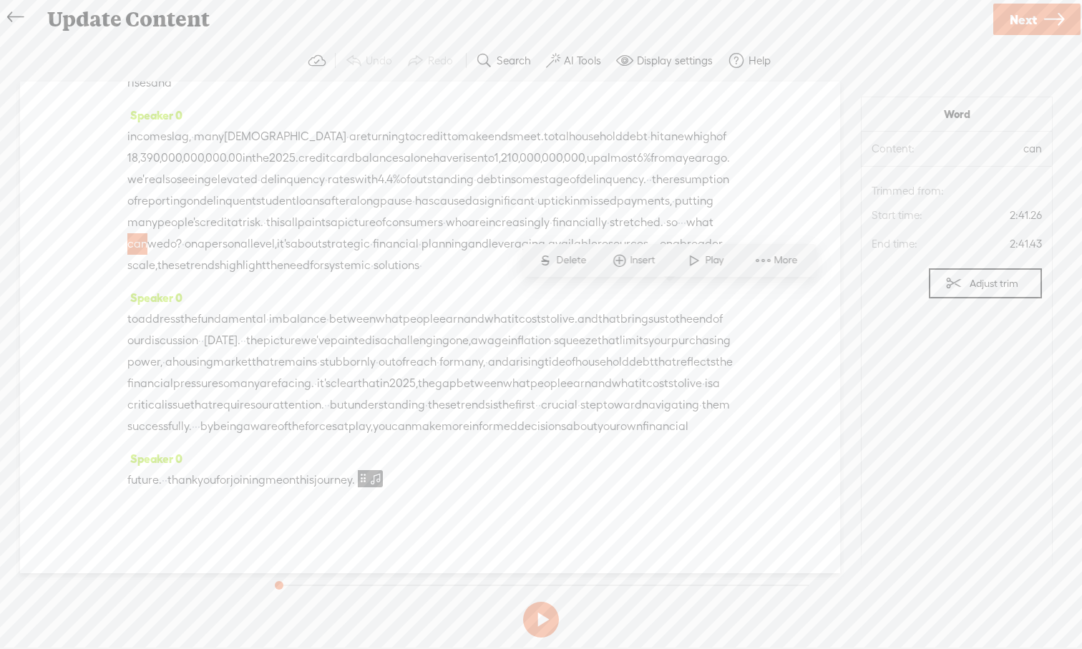
click at [743, 333] on div "Speaker 0 · welcome to entrepreneur's · · · mindset, · the podcast · · that hel…" at bounding box center [430, 327] width 820 height 491
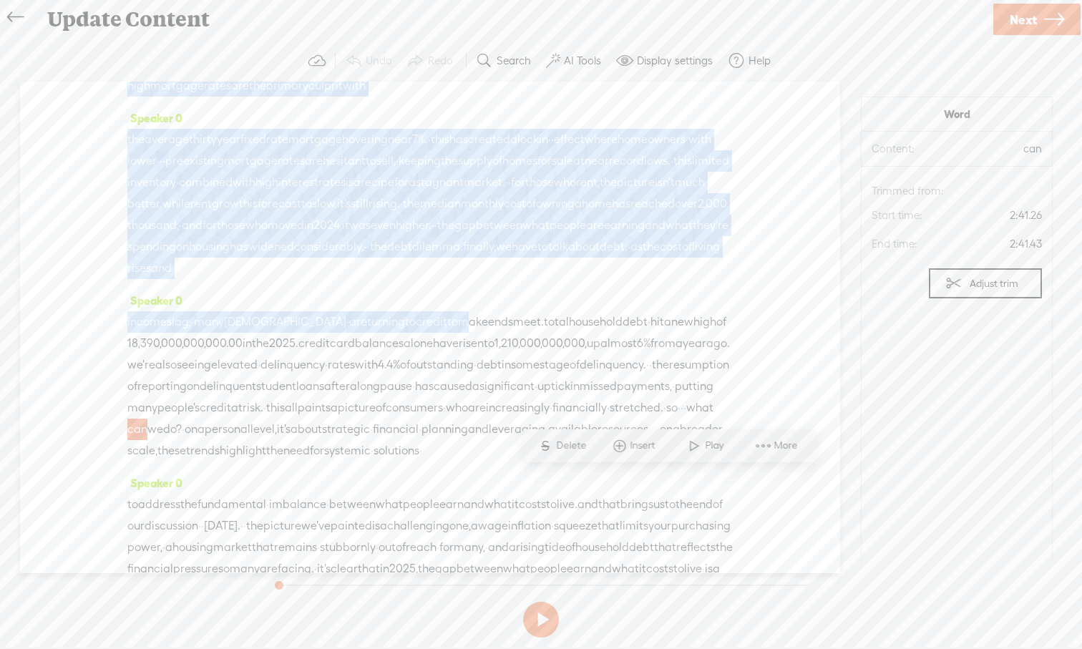
scroll to position [305, 0]
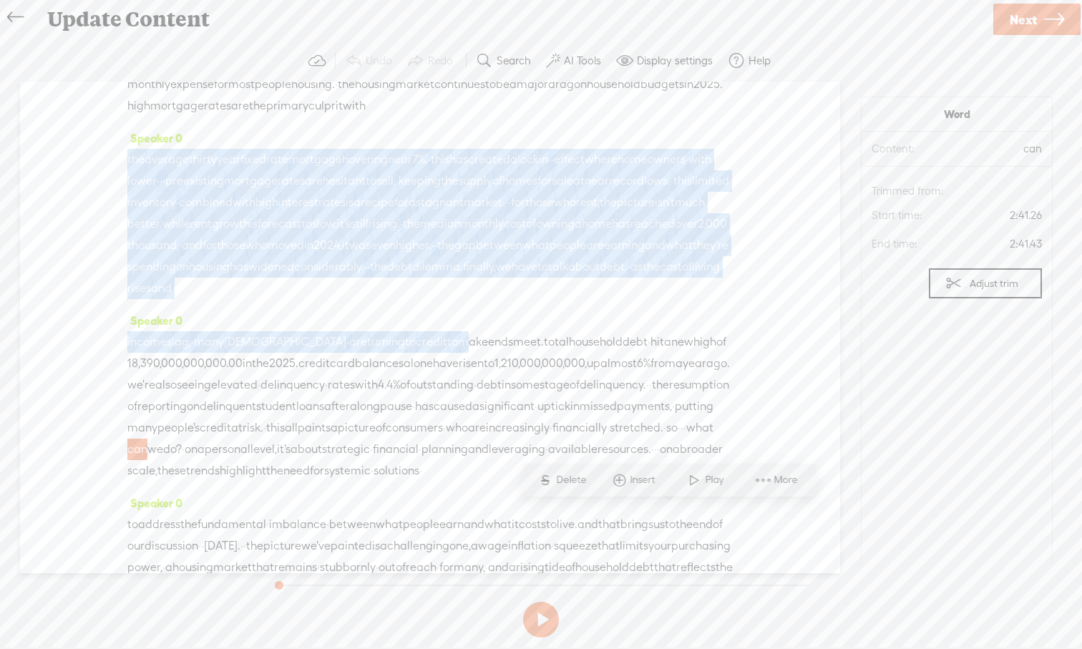
drag, startPoint x: 449, startPoint y: 187, endPoint x: 430, endPoint y: 162, distance: 31.2
click at [430, 162] on div "Speaker 0 · welcome to entrepreneur's · · · mindset, · the podcast · · that hel…" at bounding box center [430, 327] width 820 height 491
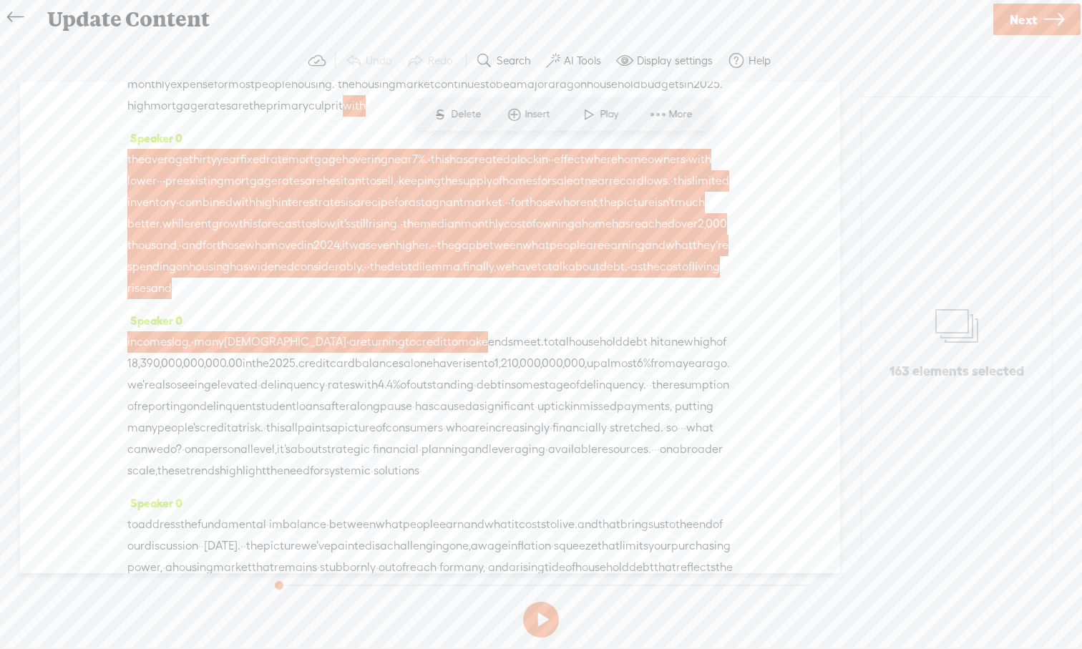
click at [425, 127] on div "Speaker 0 [DATE], inflation has also risen coming in at 2.7% during the same pe…" at bounding box center [429, 36] width 605 height 182
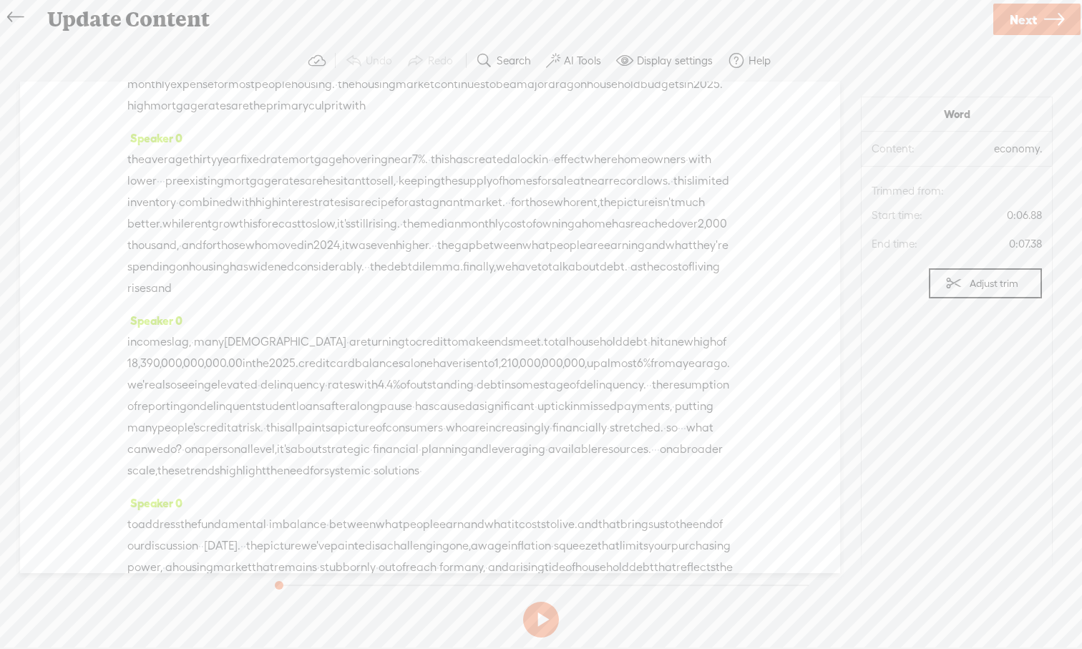
click at [806, 296] on div "Speaker 0 · welcome to entrepreneur's · · · mindset, · the podcast · · that hel…" at bounding box center [430, 327] width 820 height 491
click at [821, 304] on div "Speaker 0 · welcome to entrepreneur's · · · mindset, · the podcast · · that hel…" at bounding box center [430, 327] width 820 height 491
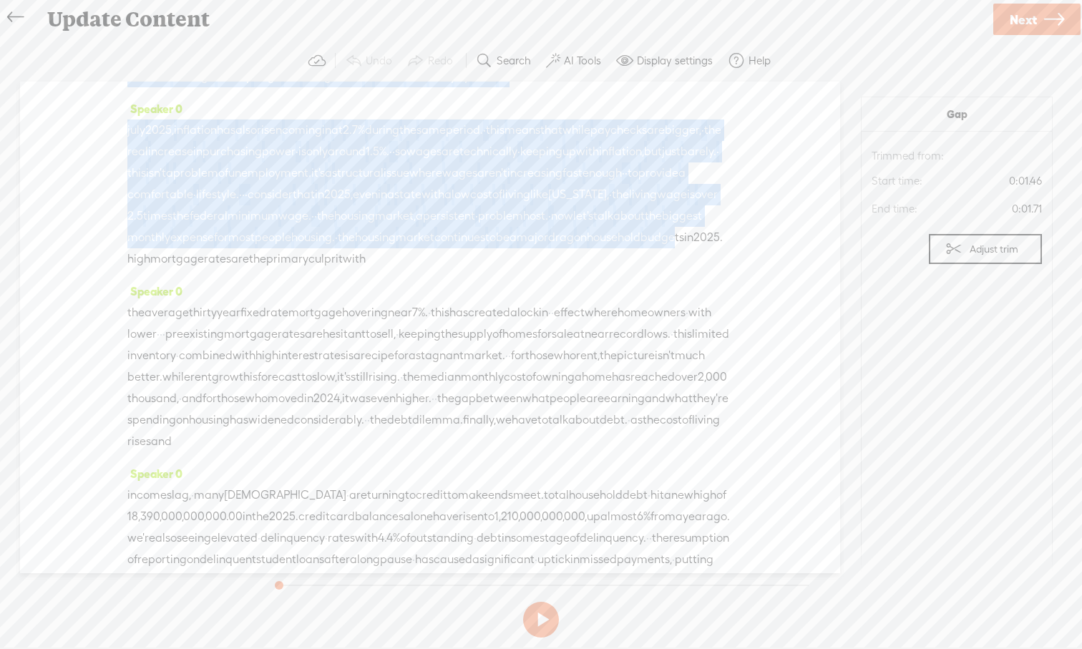
scroll to position [0, 0]
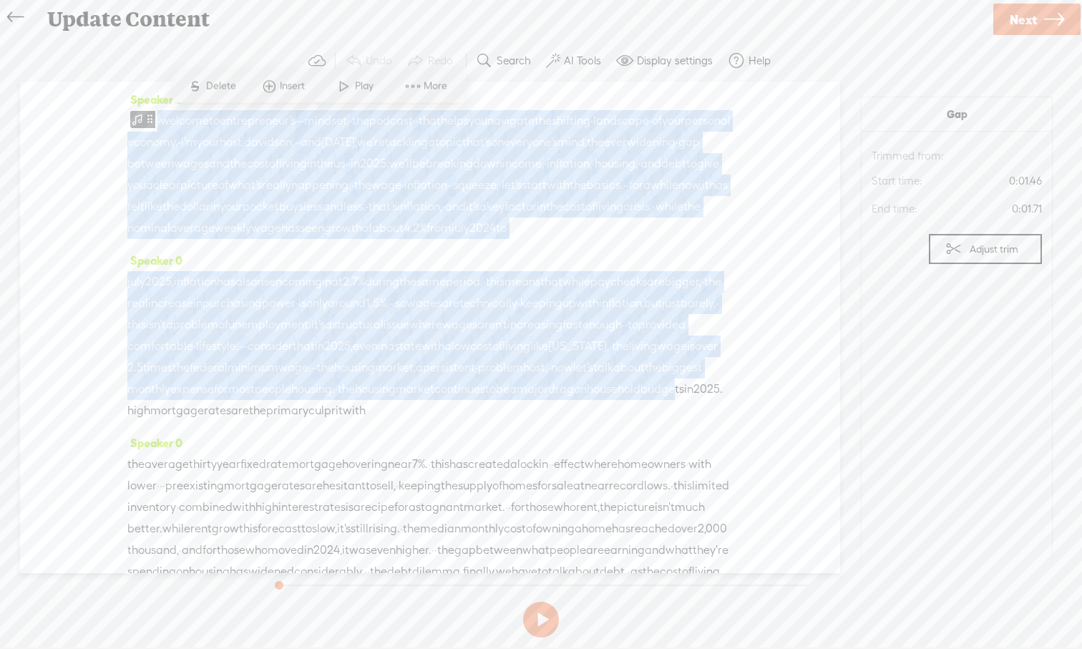
drag, startPoint x: 237, startPoint y: 158, endPoint x: 215, endPoint y: 58, distance: 102.6
click at [215, 58] on div "Trebble audio editor works best with Google Chrome or Firefox. Please switch yo…" at bounding box center [540, 341] width 1053 height 603
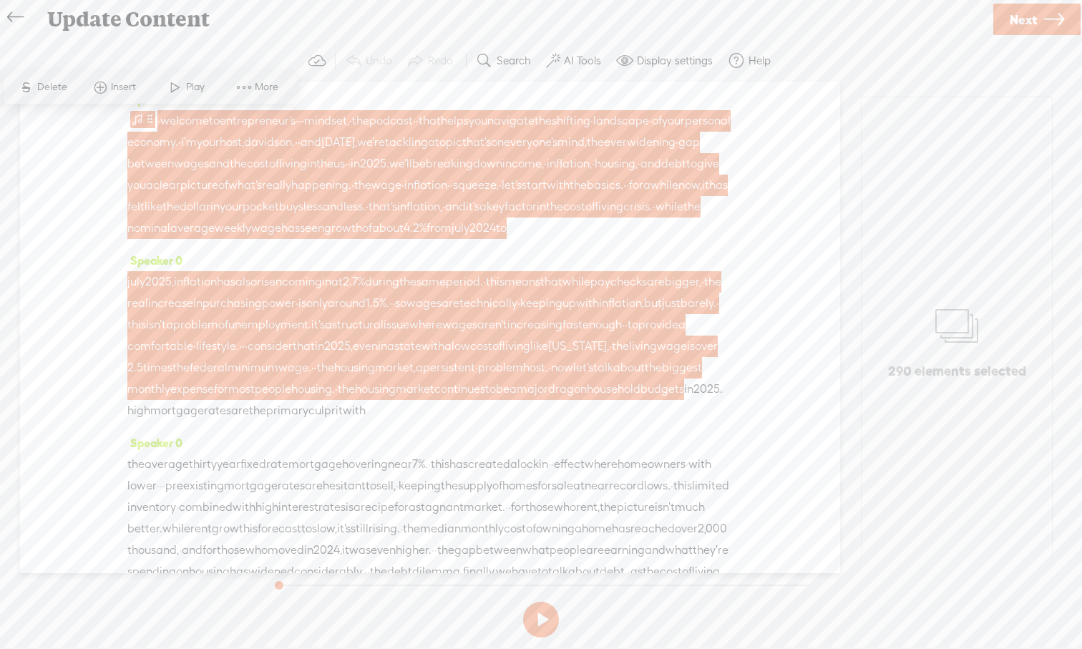
click at [801, 293] on div "Speaker 0 · welcome to entrepreneur's · · · mindset, · the podcast · · that hel…" at bounding box center [430, 327] width 820 height 491
click at [311, 336] on span "unemployment." at bounding box center [269, 324] width 83 height 21
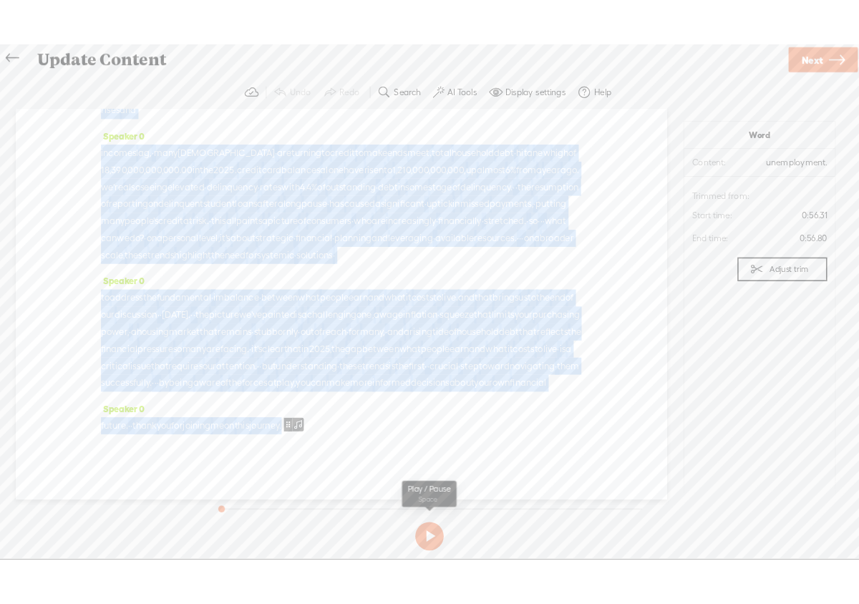
scroll to position [641, 0]
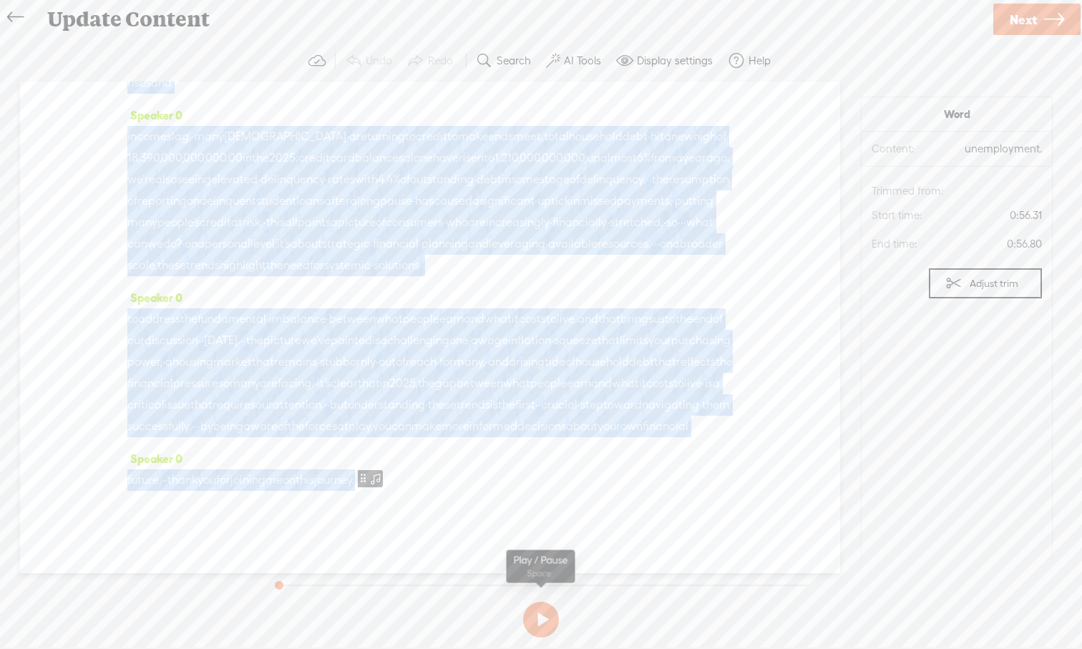
drag, startPoint x: 604, startPoint y: 391, endPoint x: 632, endPoint y: 610, distance: 220.7
click at [632, 603] on div "Trebble audio editor works best with Google Chrome or Firefox. Please switch yo…" at bounding box center [540, 341] width 1053 height 603
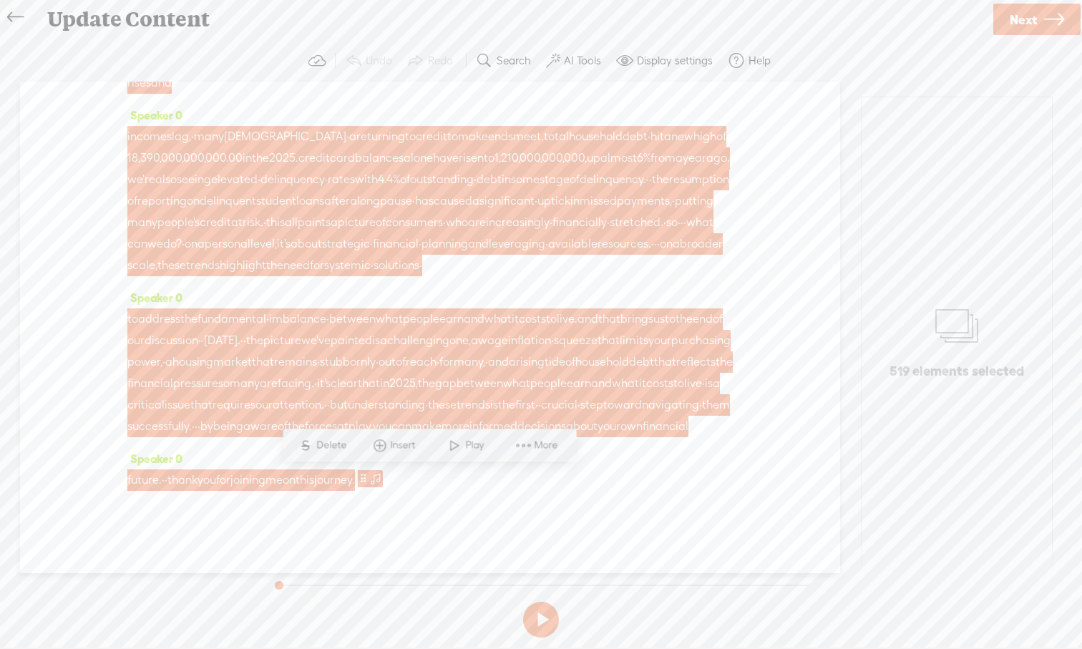
click at [620, 234] on div "Speaker 0 incomes lag, · many [DEMOGRAPHIC_DATA] · are turning to credit to mak…" at bounding box center [429, 195] width 605 height 182
click at [18, 16] on icon at bounding box center [15, 17] width 16 height 32
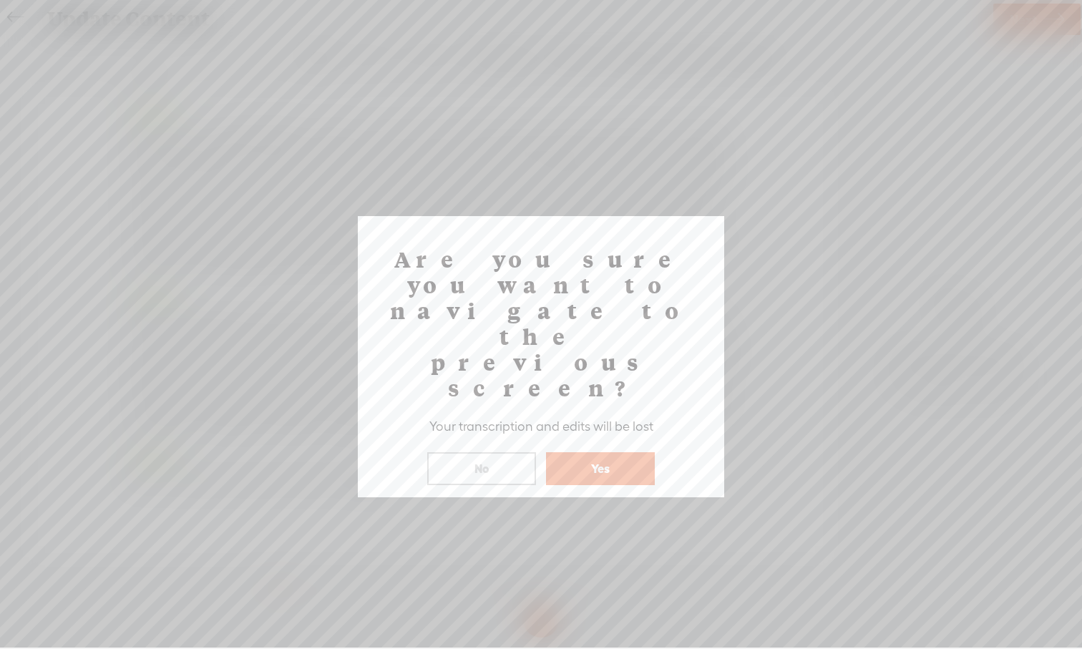
click at [604, 452] on button "Yes" at bounding box center [600, 468] width 109 height 33
